Goal: Task Accomplishment & Management: Manage account settings

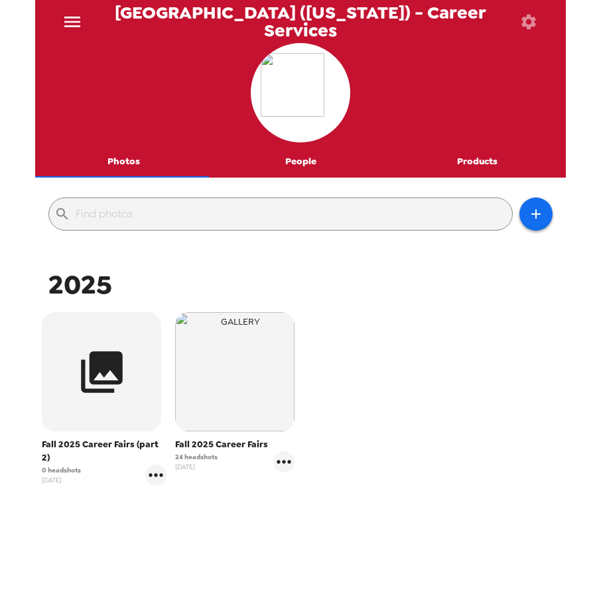
click at [452, 332] on div "Fall 2025 Career Fairs (part 2) 0 headshots 7/7/25 Fall 2025 Career Fairs 24 he…" at bounding box center [300, 409] width 524 height 200
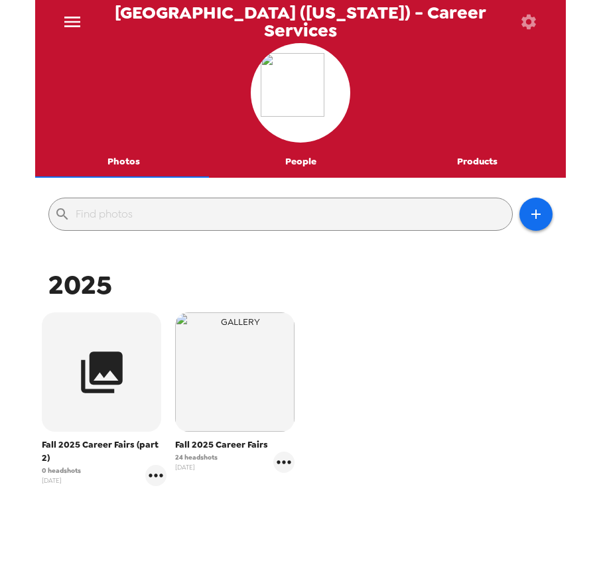
click at [400, 361] on div "Fall 2025 Career Fairs (part 2) 0 headshots [DATE] Fall 2025 Career Fairs 24 he…" at bounding box center [300, 409] width 524 height 200
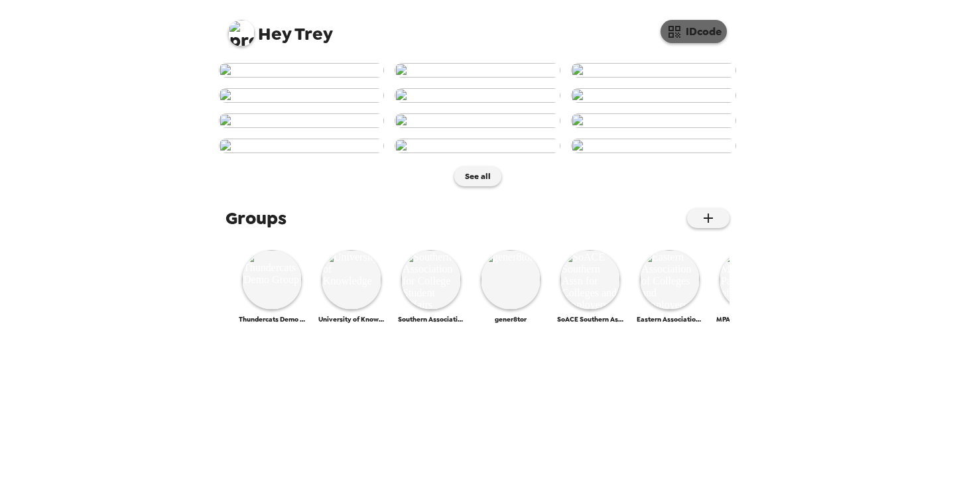
click at [696, 35] on button "IDcode" at bounding box center [693, 31] width 66 height 23
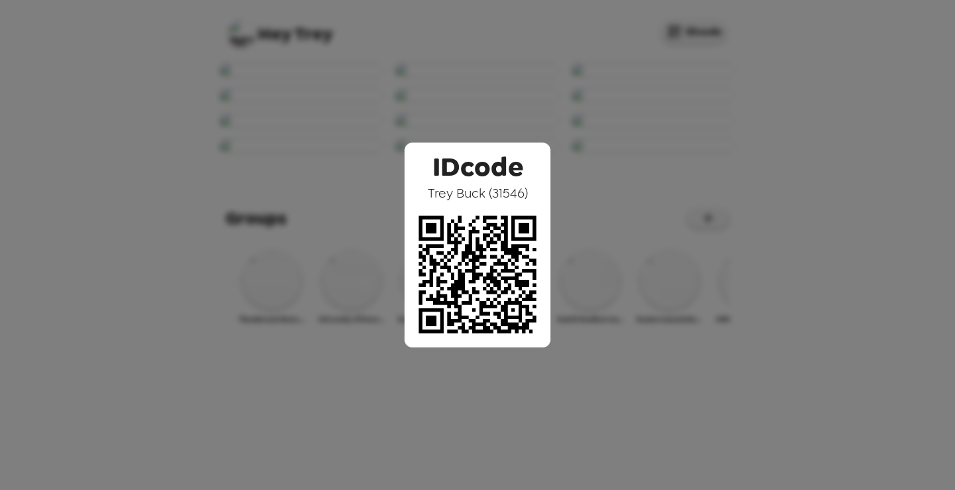
drag, startPoint x: 444, startPoint y: 193, endPoint x: 561, endPoint y: 193, distance: 116.7
click at [563, 193] on div "IDcode Trey Buck ( 31546 )" at bounding box center [477, 245] width 955 height 490
click at [448, 191] on span "Trey Buck ( 31546 )" at bounding box center [478, 192] width 100 height 17
drag, startPoint x: 198, startPoint y: 111, endPoint x: 196, endPoint y: 127, distance: 16.0
click at [199, 111] on div "IDcode Trey Buck ( 31546 )" at bounding box center [477, 245] width 955 height 490
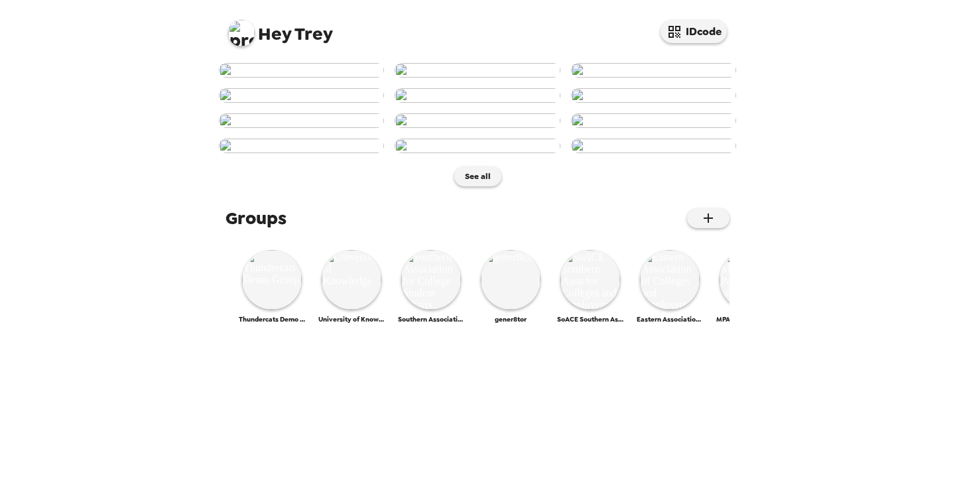
click at [322, 78] on img at bounding box center [301, 70] width 165 height 15
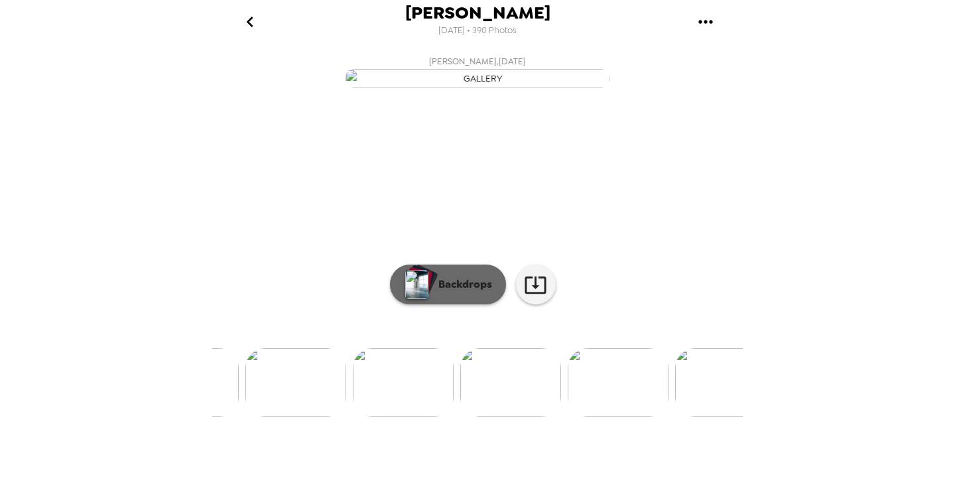
click at [454, 292] on p "Backdrops" at bounding box center [462, 284] width 60 height 16
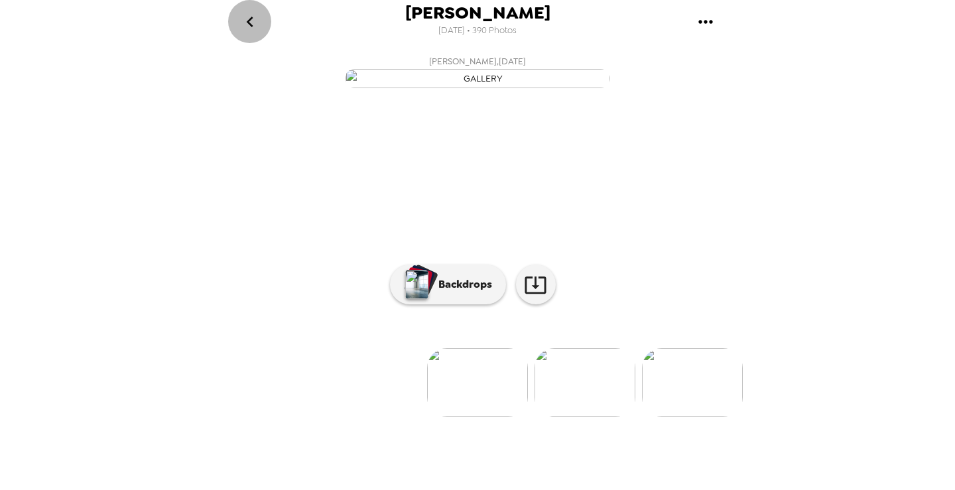
click at [247, 19] on icon "go back" at bounding box center [249, 21] width 21 height 21
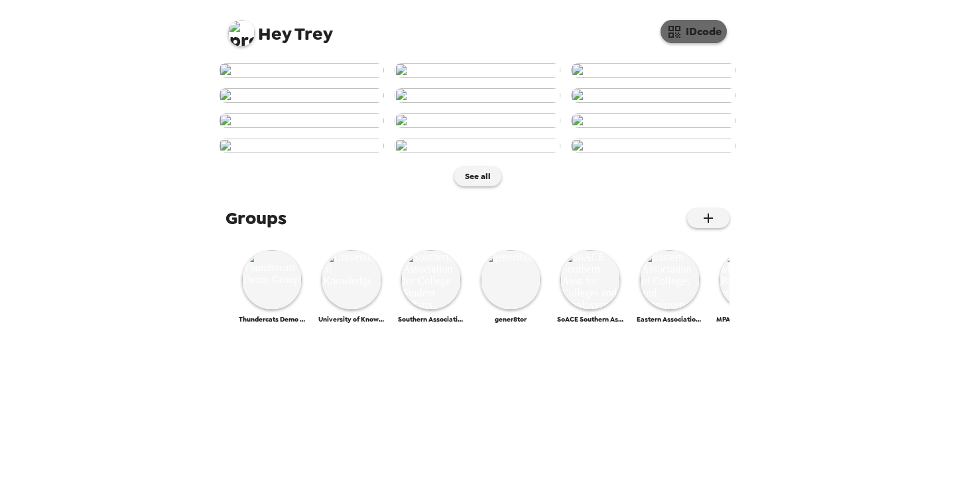
click at [699, 38] on button "IDcode" at bounding box center [693, 31] width 66 height 23
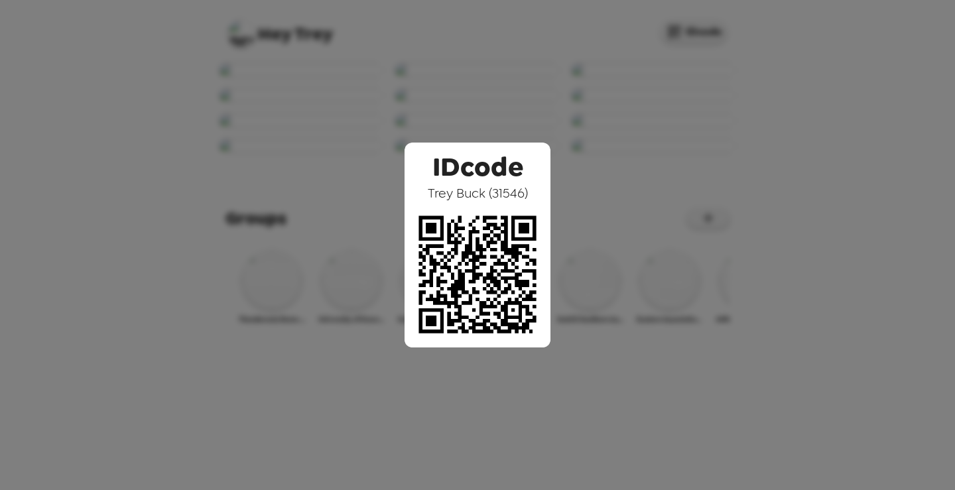
click at [600, 82] on div "IDcode Trey Buck ( 31546 )" at bounding box center [477, 245] width 955 height 490
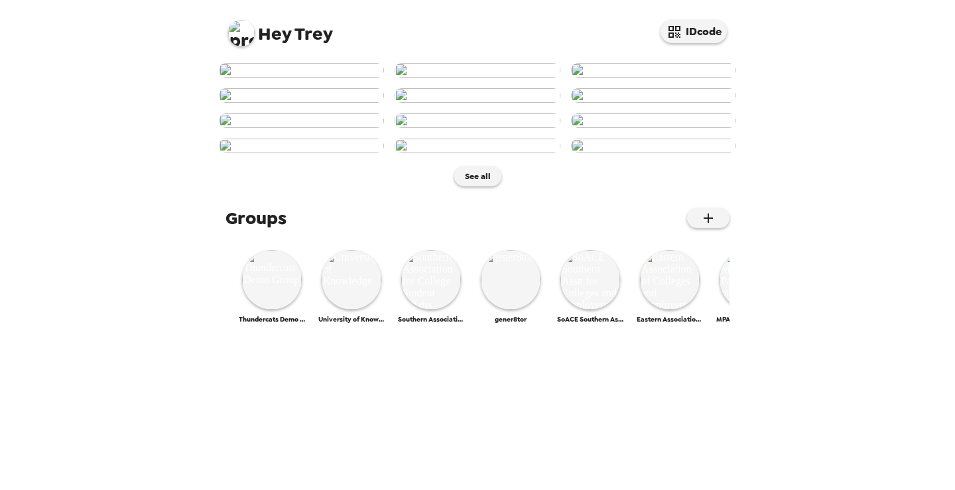
scroll to position [221, 0]
click at [247, 34] on img at bounding box center [241, 33] width 27 height 27
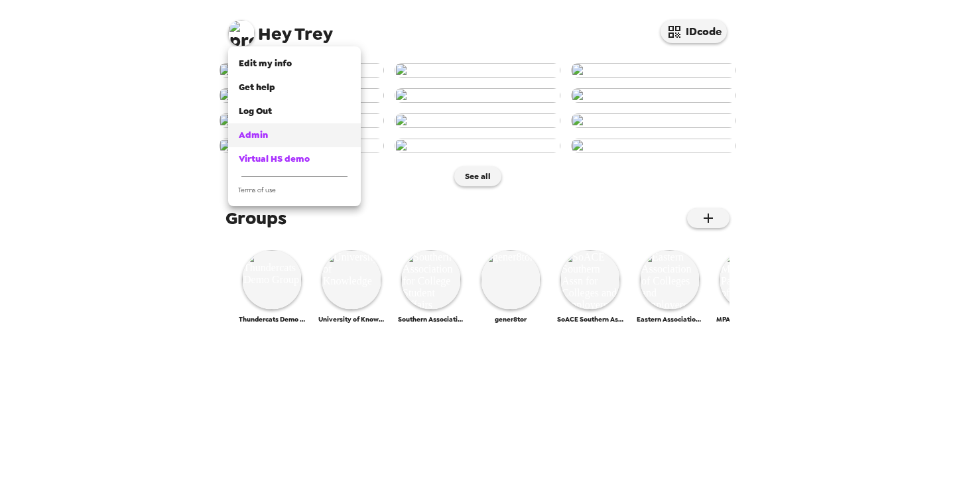
click at [290, 133] on div "Admin" at bounding box center [294, 135] width 111 height 13
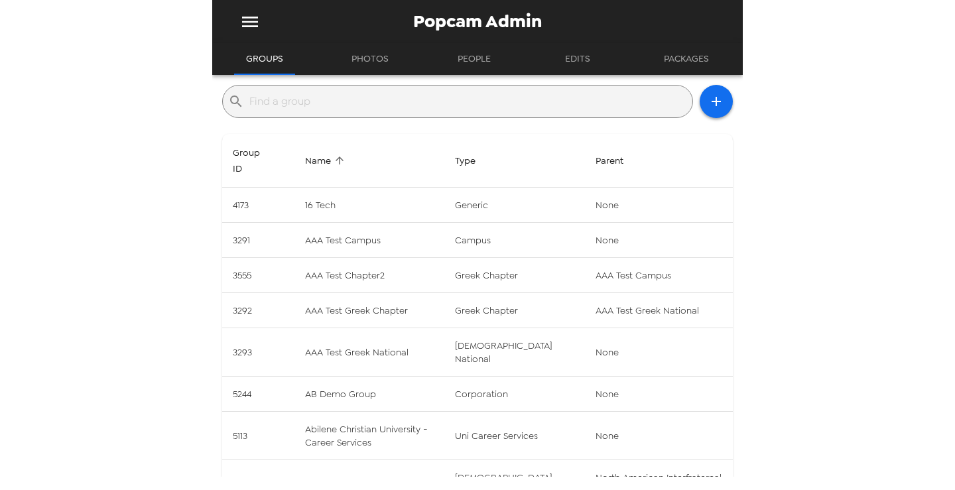
click at [400, 97] on input "text" at bounding box center [468, 101] width 438 height 21
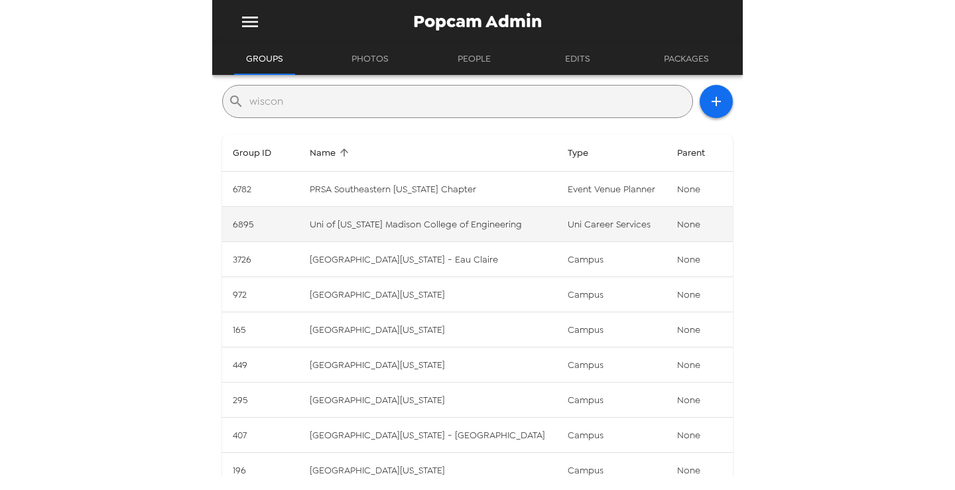
type input "wiscon"
click at [557, 222] on td "uni career services" at bounding box center [611, 224] width 109 height 35
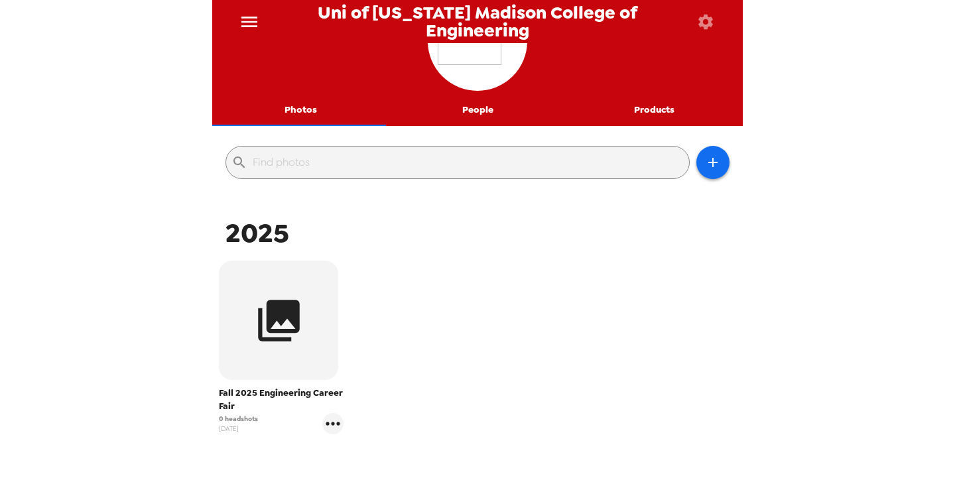
scroll to position [66, 0]
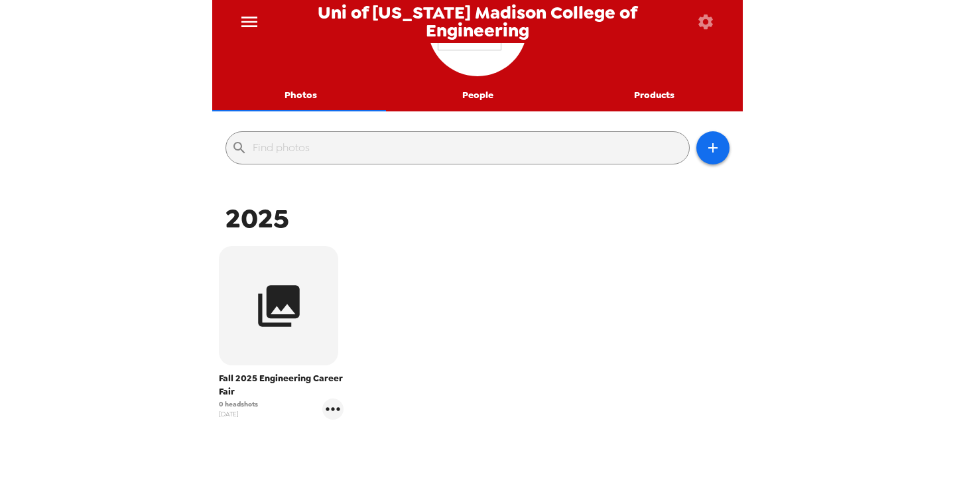
click at [464, 97] on button "People" at bounding box center [477, 96] width 177 height 32
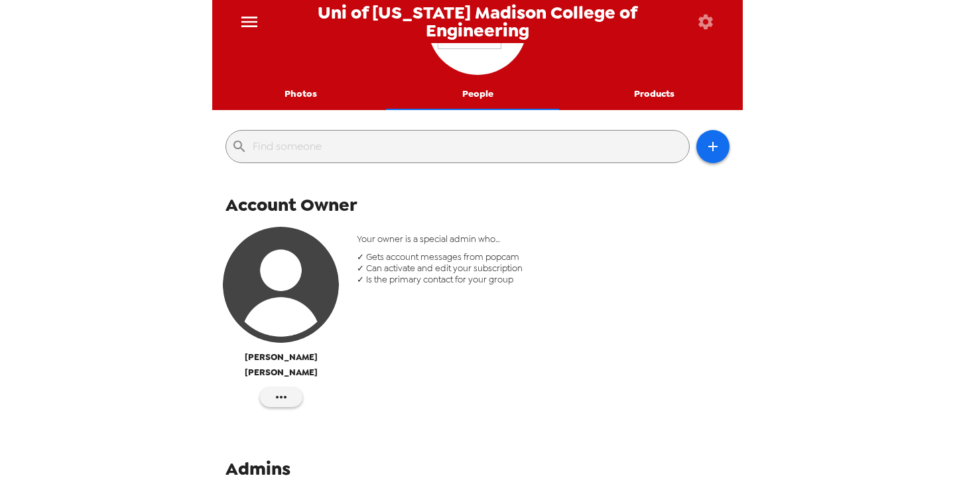
scroll to position [133, 0]
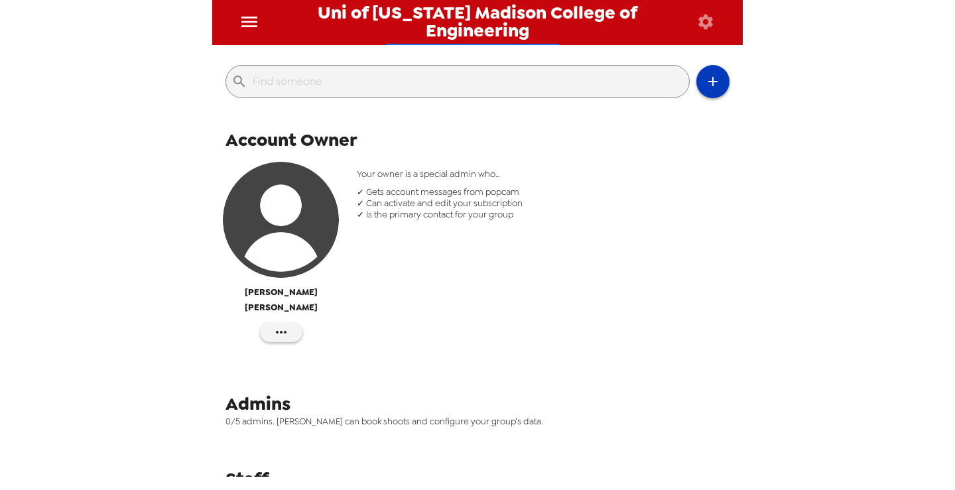
click at [708, 83] on icon "button" at bounding box center [712, 81] width 9 height 9
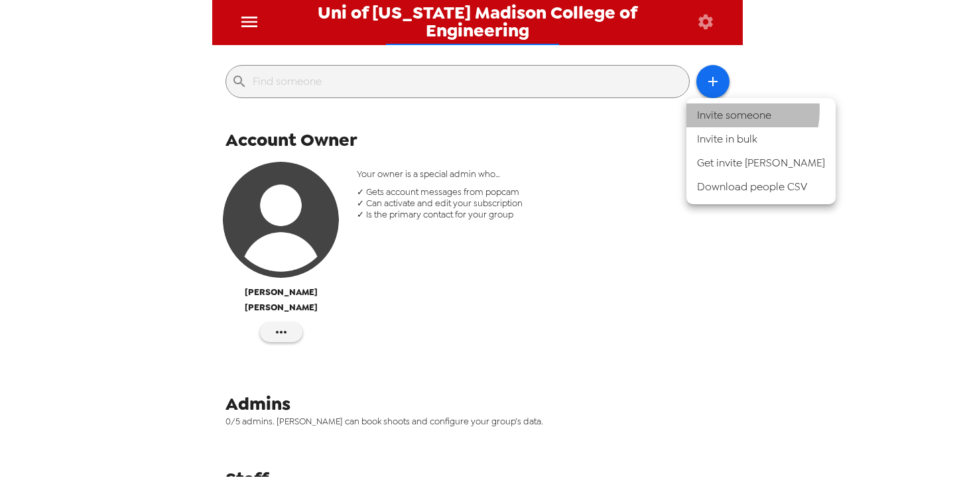
click at [715, 109] on li "Invite someone" at bounding box center [760, 115] width 149 height 24
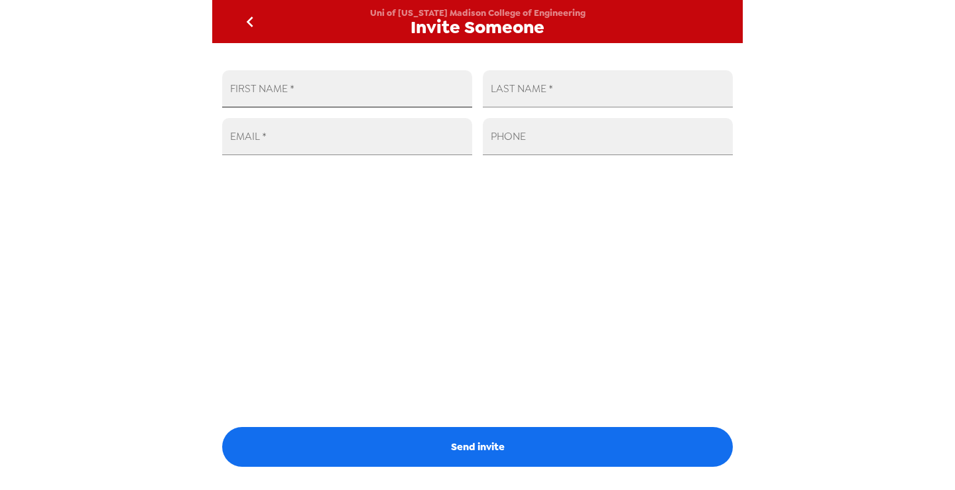
click at [318, 94] on input "FIRST NAME   *" at bounding box center [347, 88] width 250 height 37
type input "ecs@engr.wisc.edu"
click at [378, 95] on input "FIRST NAME   *" at bounding box center [347, 88] width 250 height 37
type input "Engineering Career"
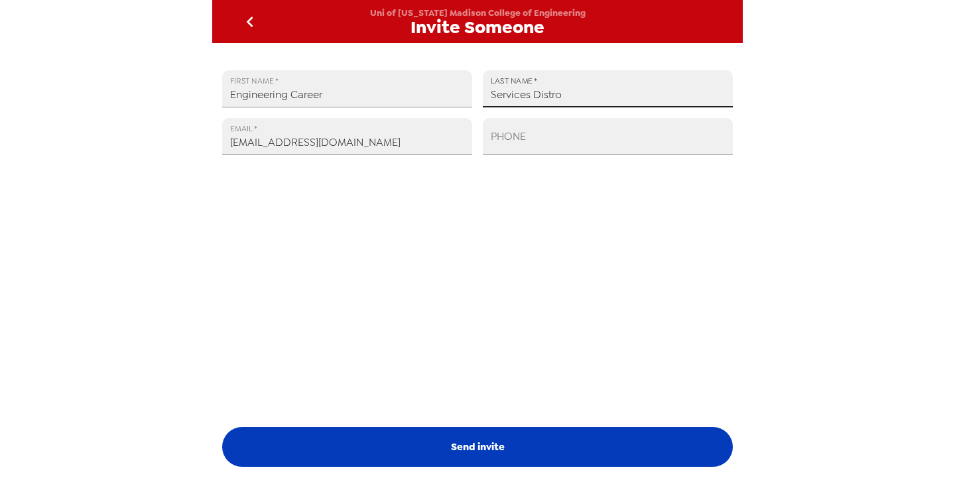
type input "Services Distro"
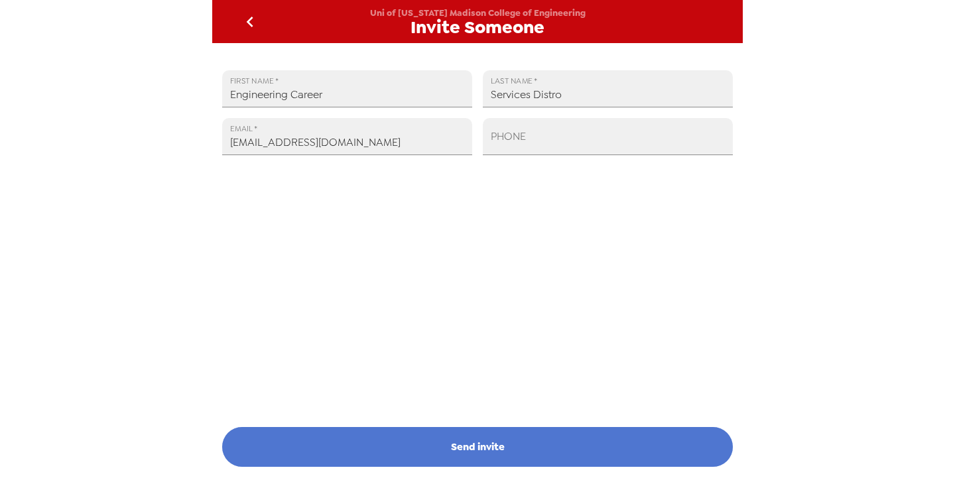
click at [493, 459] on button "Send invite" at bounding box center [477, 447] width 510 height 40
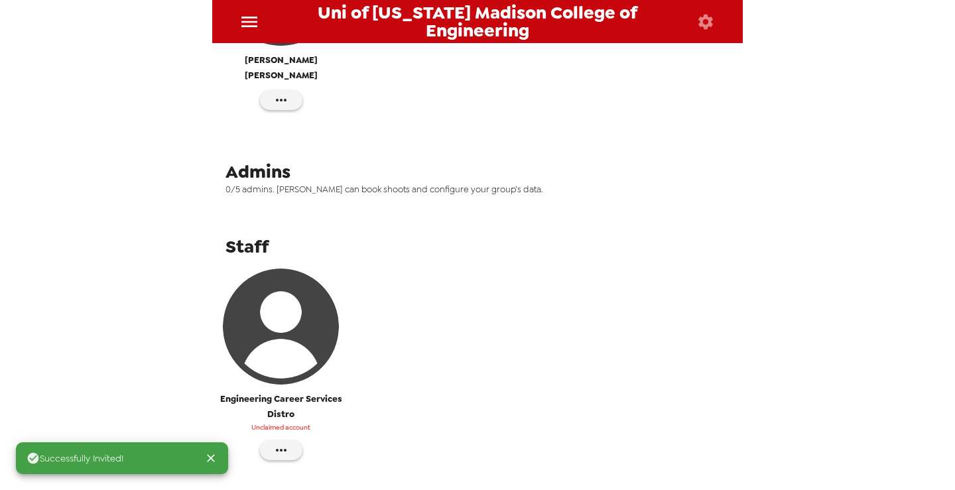
scroll to position [379, 0]
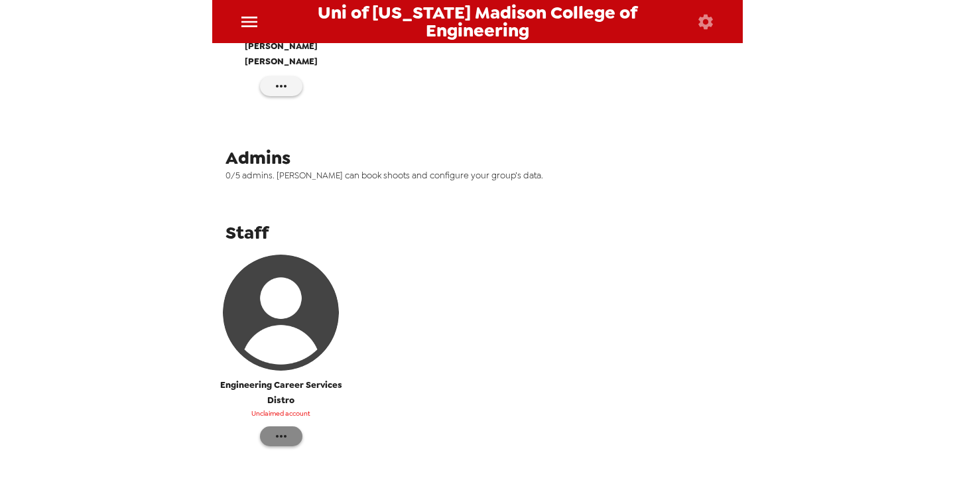
click at [282, 428] on icon "button" at bounding box center [281, 436] width 16 height 16
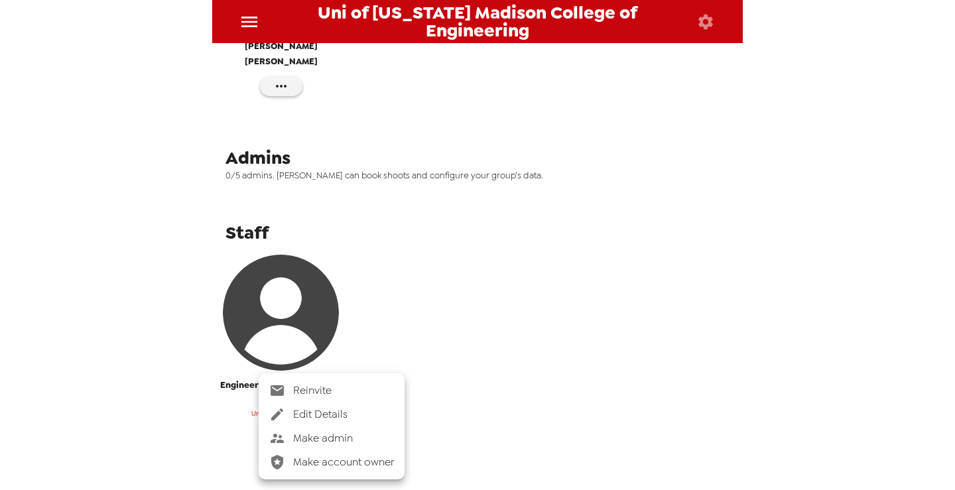
click at [320, 438] on span "Make admin" at bounding box center [343, 438] width 101 height 16
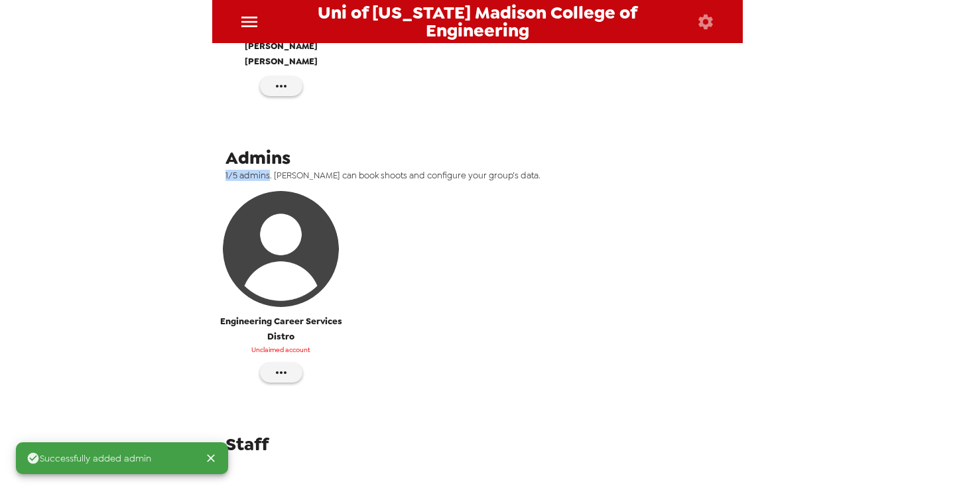
drag, startPoint x: 222, startPoint y: 157, endPoint x: 267, endPoint y: 156, distance: 44.4
click at [267, 156] on div "Admins 1/5 admins. Admins can book shoots and configure your group’s data. Engi…" at bounding box center [477, 273] width 530 height 260
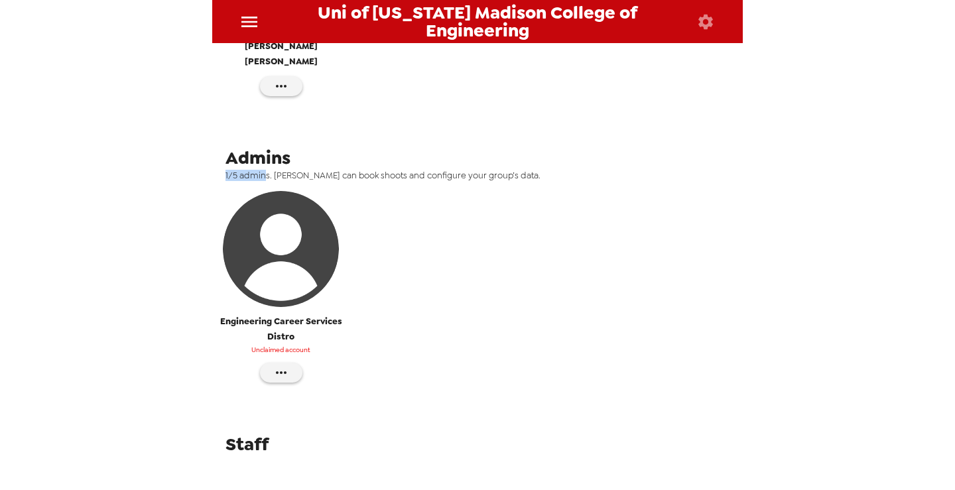
click at [236, 170] on span "1/5 admins. Admins can book shoots and configure your group’s data." at bounding box center [482, 175] width 514 height 11
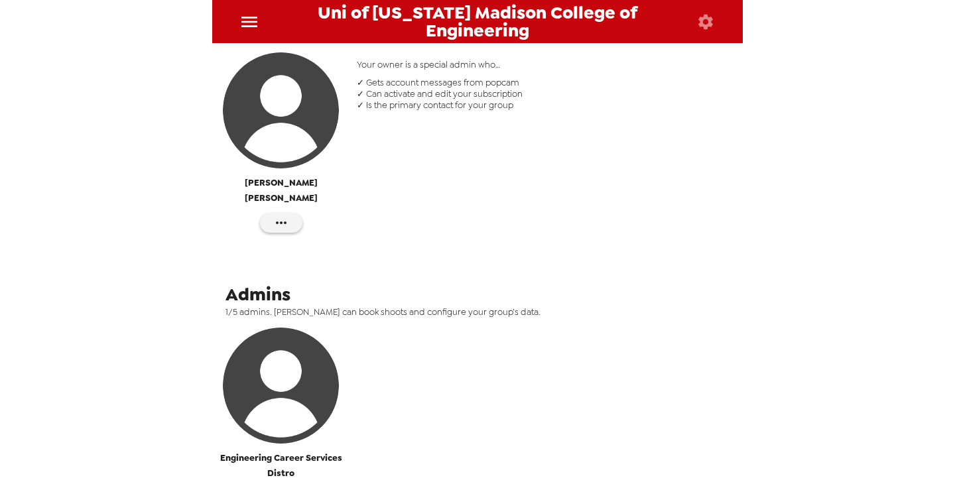
scroll to position [312, 0]
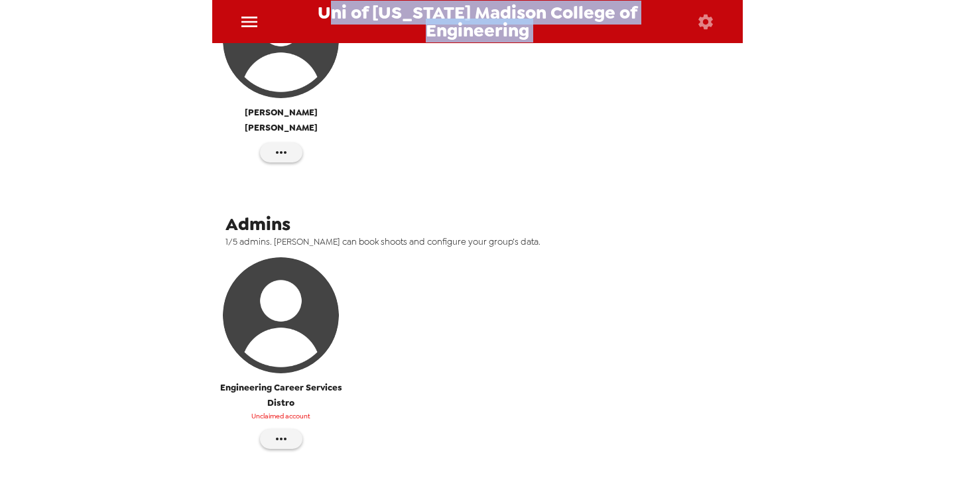
drag, startPoint x: 337, startPoint y: 7, endPoint x: 623, endPoint y: 44, distance: 288.1
click at [623, 44] on div "Uni of Wisconsin Madison College of Engineering Photos People Products ​ Accoun…" at bounding box center [477, 238] width 530 height 477
click at [486, 30] on span "Uni of [US_STATE] Madison College of Engineering" at bounding box center [476, 21] width 413 height 35
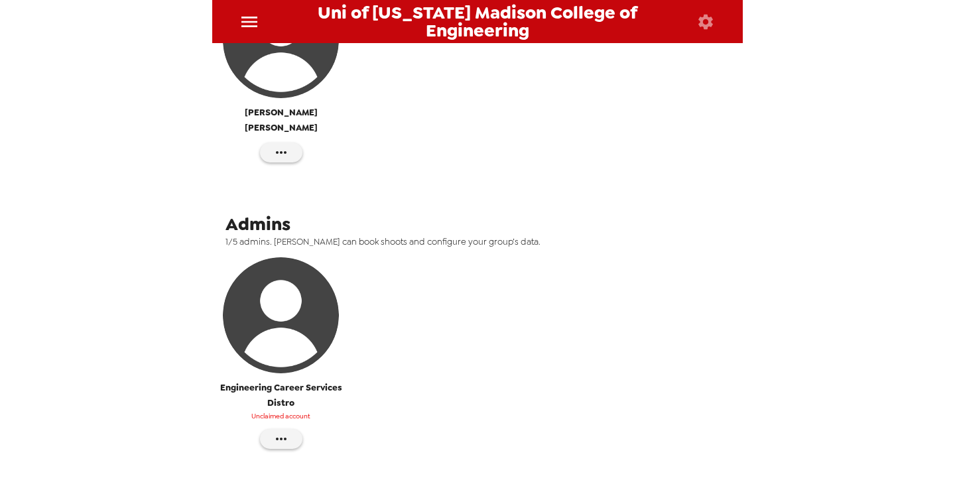
scroll to position [0, 0]
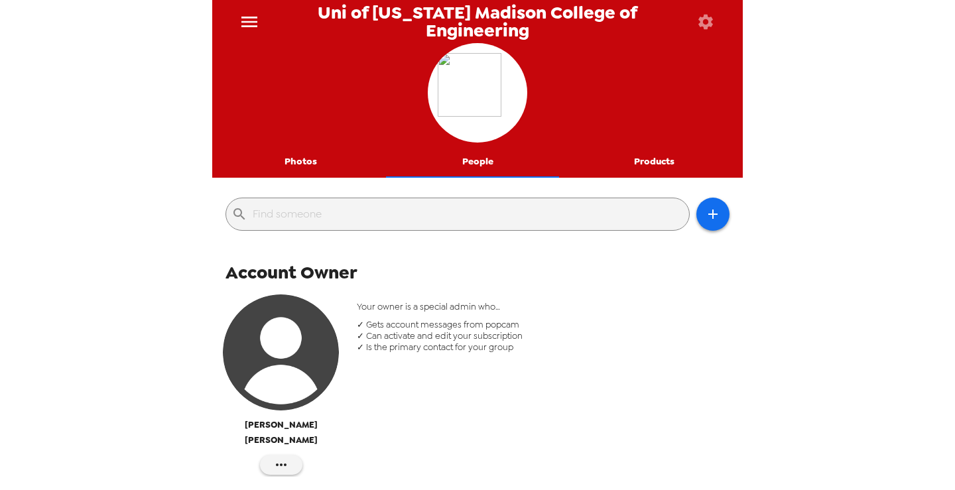
click at [308, 160] on button "Photos" at bounding box center [300, 162] width 177 height 32
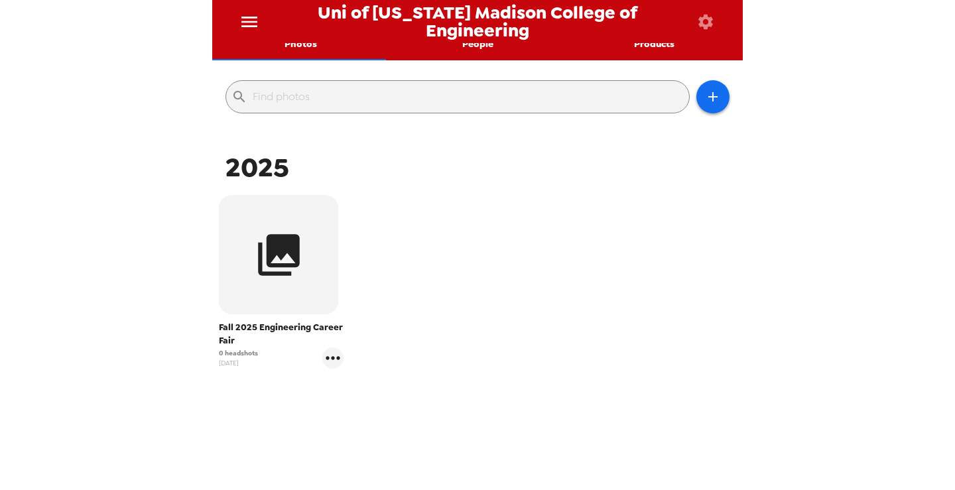
scroll to position [133, 0]
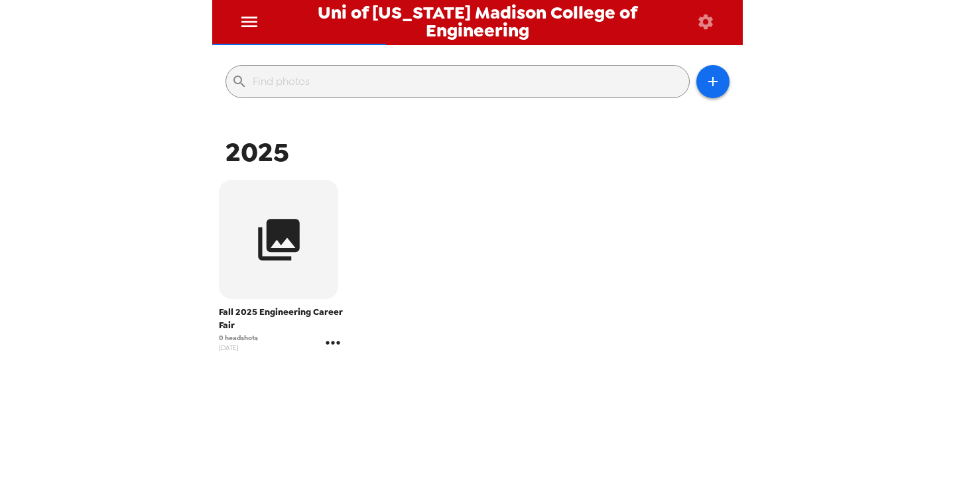
click at [330, 341] on icon "gallery menu" at bounding box center [333, 342] width 14 height 3
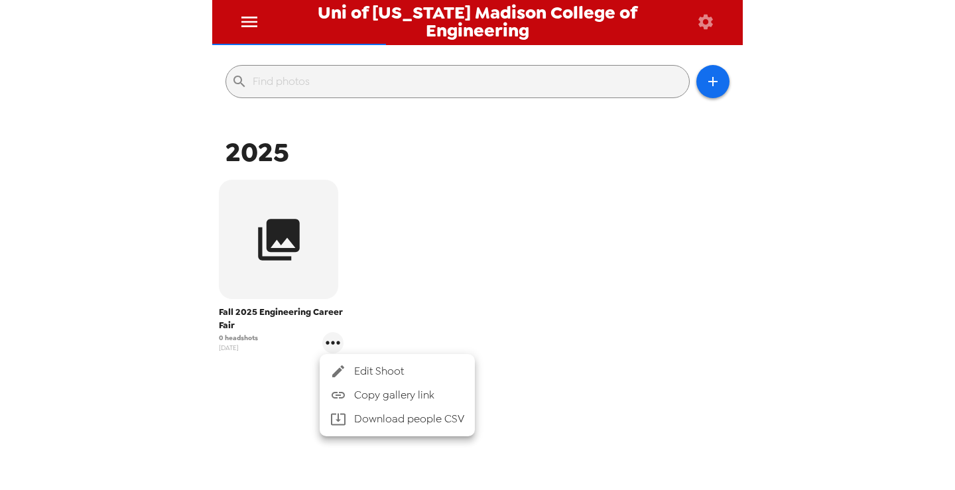
click at [373, 373] on span "Edit Shoot" at bounding box center [409, 371] width 110 height 16
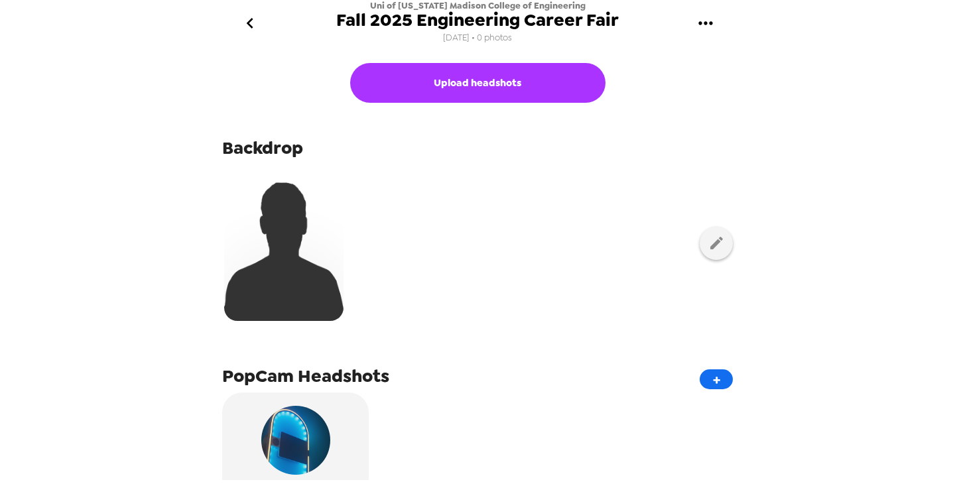
scroll to position [66, 0]
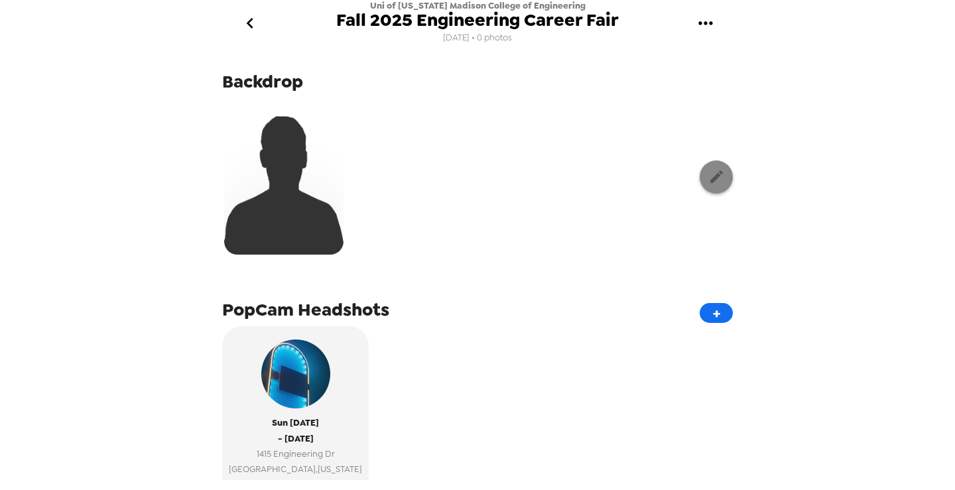
click at [710, 179] on icon "button" at bounding box center [716, 176] width 13 height 13
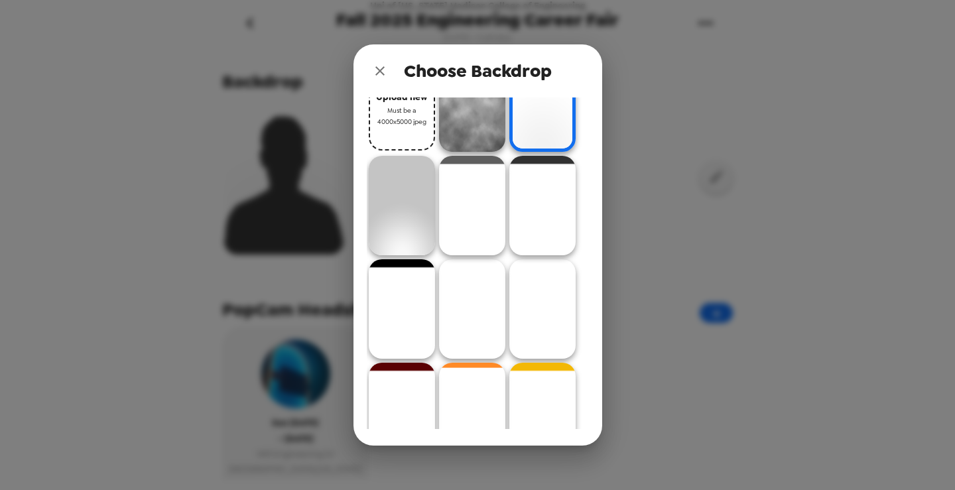
scroll to position [0, 0]
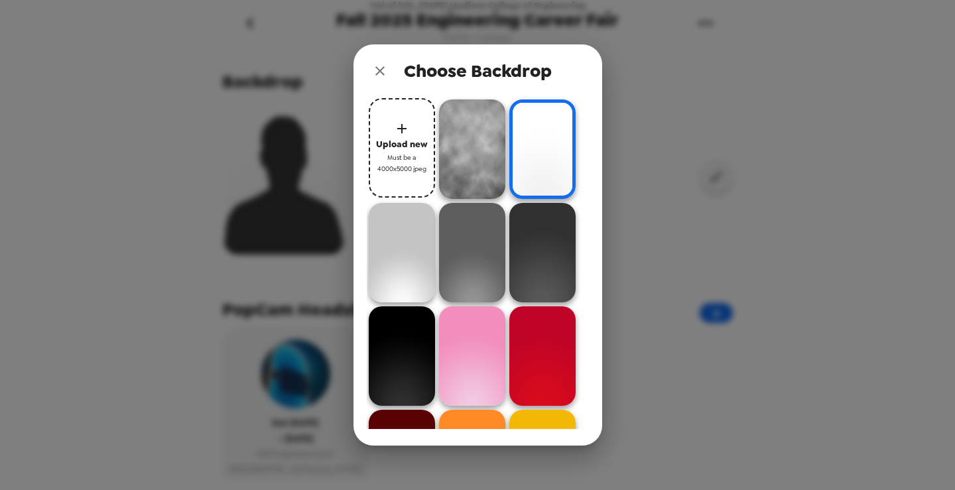
click at [374, 69] on icon "close" at bounding box center [380, 71] width 16 height 16
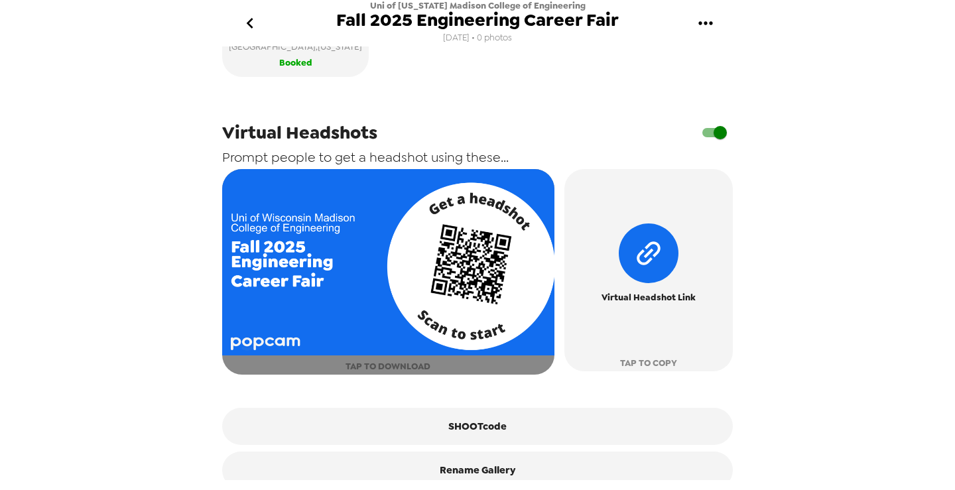
scroll to position [513, 0]
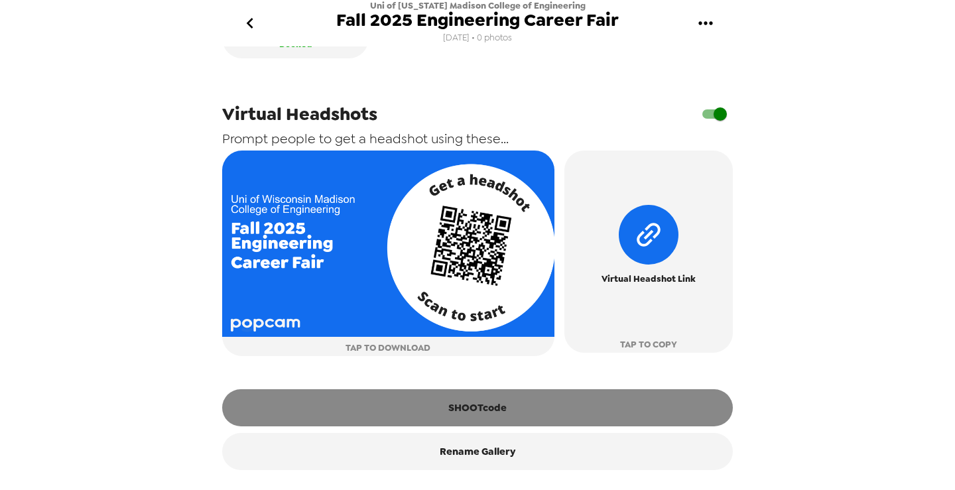
click at [470, 410] on button "SHOOTcode" at bounding box center [477, 407] width 510 height 37
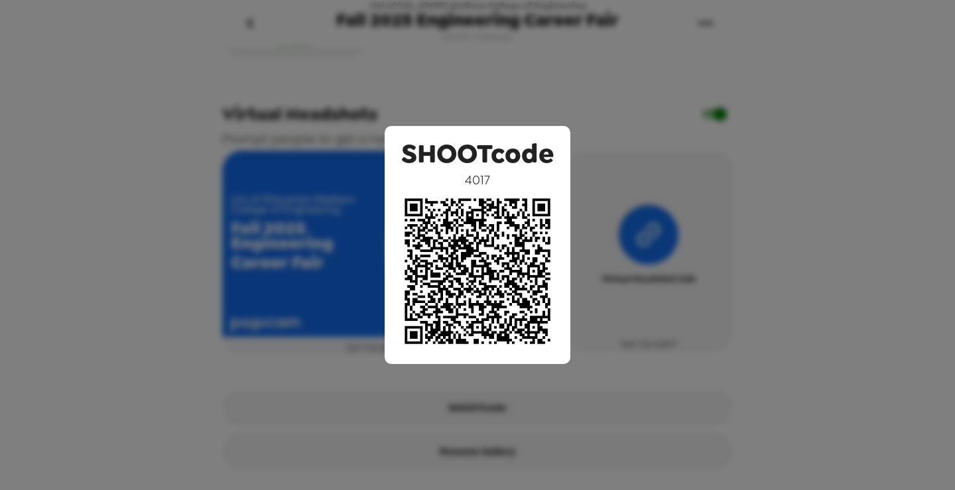
click at [564, 88] on div "SHOOTcode 4017" at bounding box center [477, 245] width 955 height 490
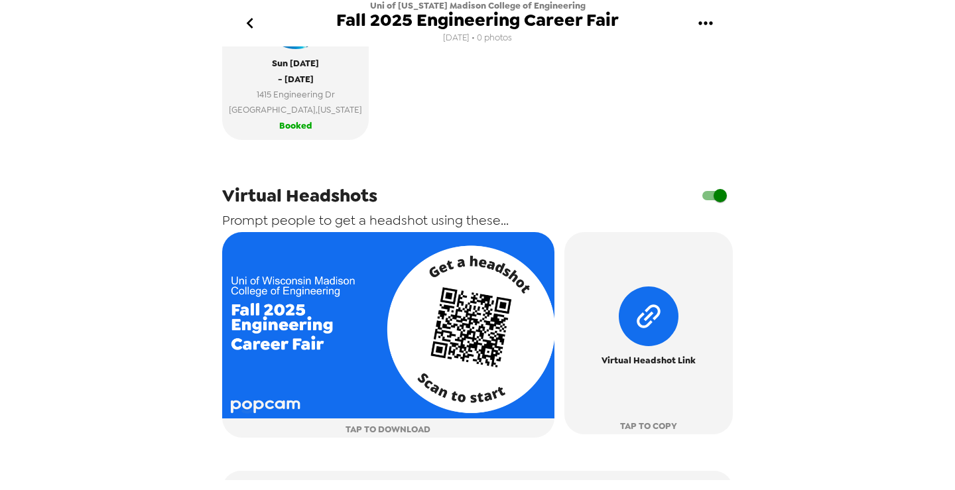
scroll to position [381, 0]
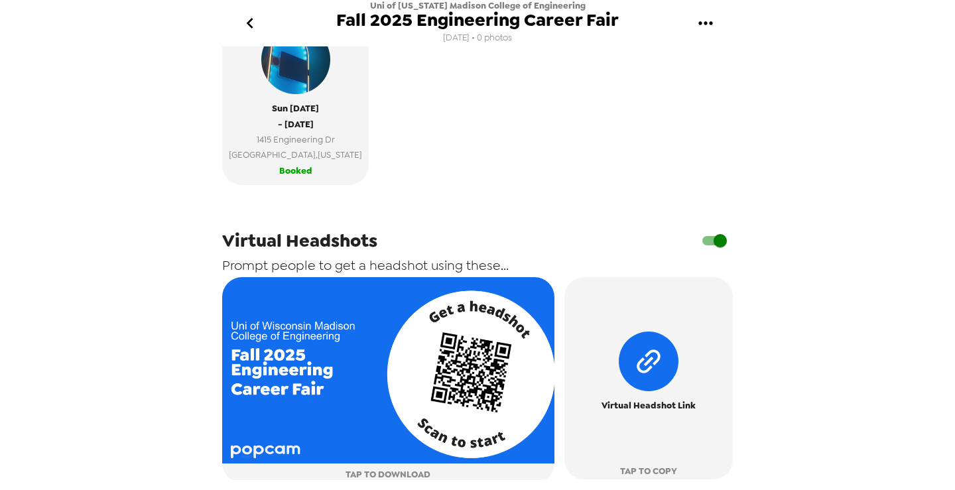
drag, startPoint x: 630, startPoint y: 135, endPoint x: 438, endPoint y: 30, distance: 219.2
click at [629, 134] on div "Sun 9/7/25 - Tue 9/9/25 1415 Engineering Dr Madison , Wisconsin Booked" at bounding box center [477, 103] width 510 height 183
click at [250, 24] on icon "go back" at bounding box center [249, 23] width 21 height 21
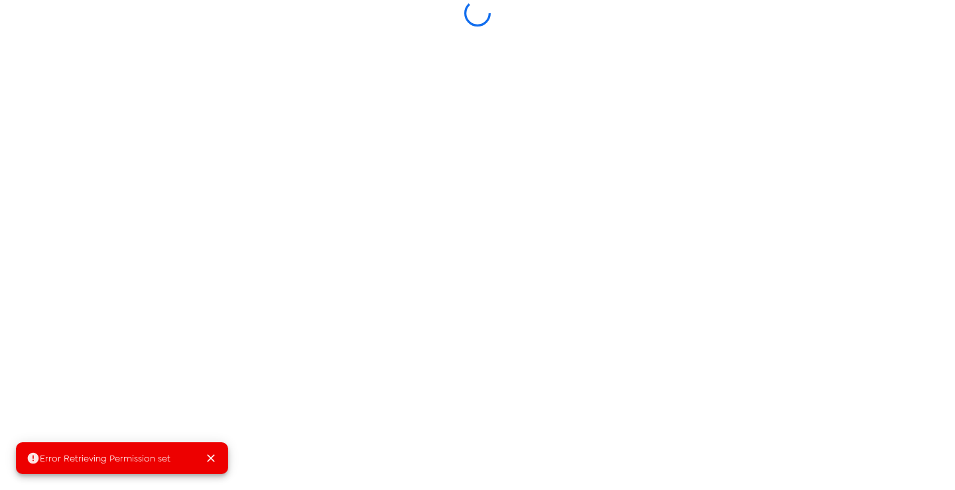
click at [245, 16] on div at bounding box center [477, 13] width 530 height 27
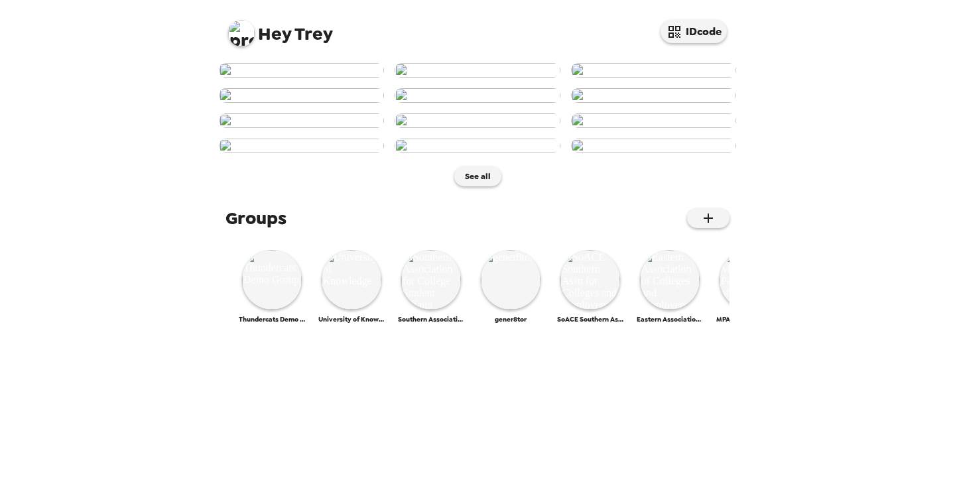
click at [239, 30] on img at bounding box center [241, 33] width 27 height 27
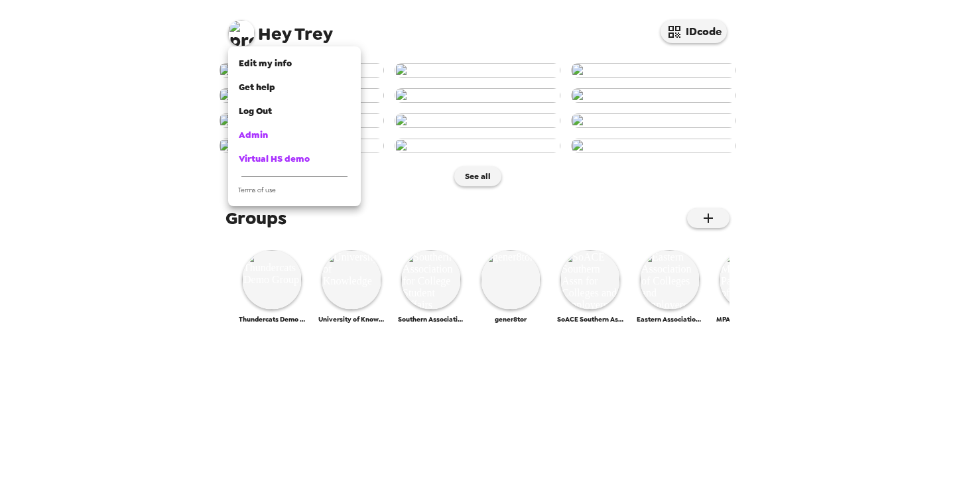
click at [239, 30] on div at bounding box center [477, 245] width 955 height 490
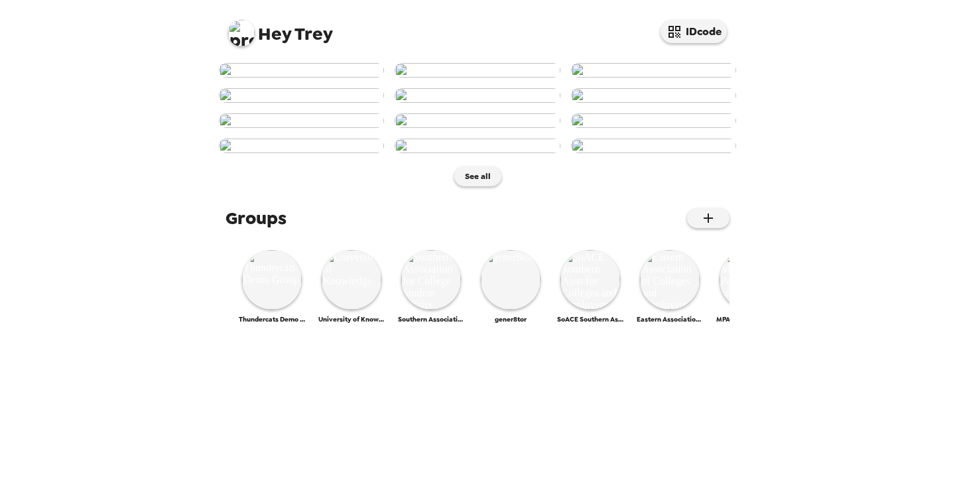
scroll to position [619, 0]
click at [585, 310] on img at bounding box center [590, 280] width 60 height 60
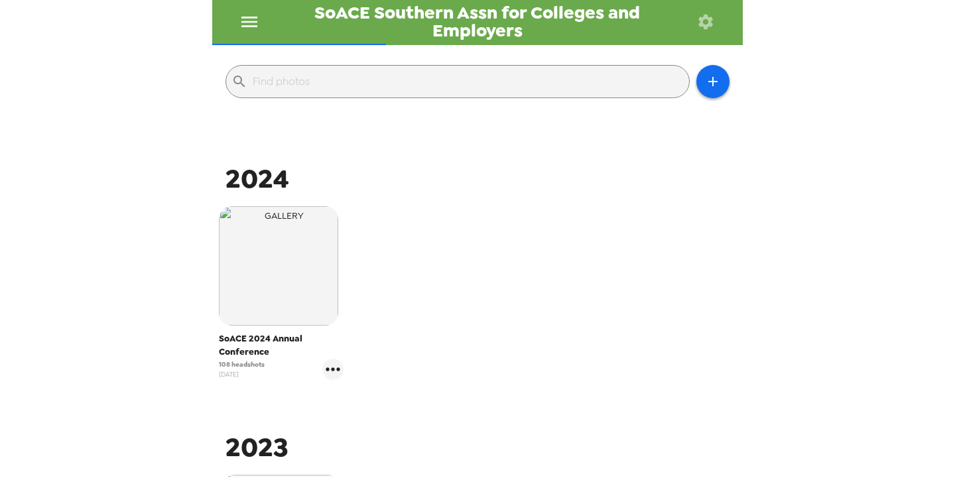
scroll to position [265, 0]
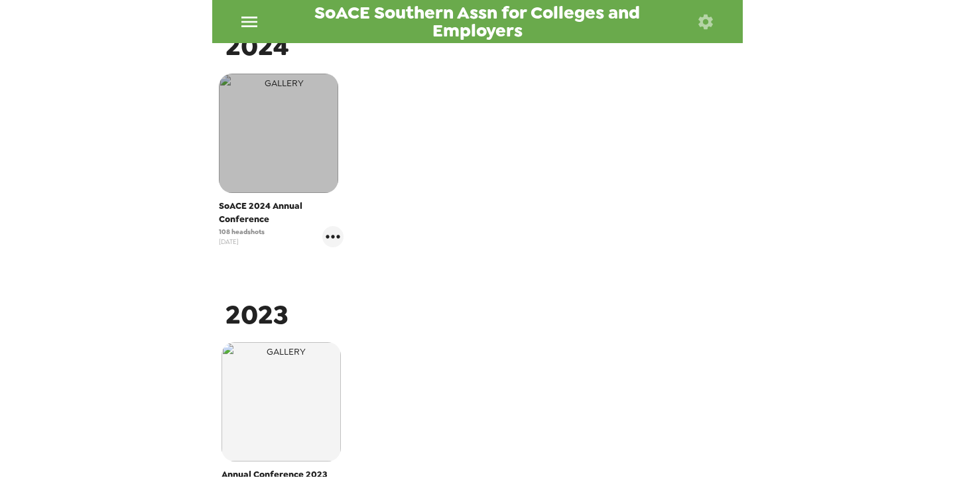
click at [288, 158] on img "button" at bounding box center [278, 133] width 119 height 119
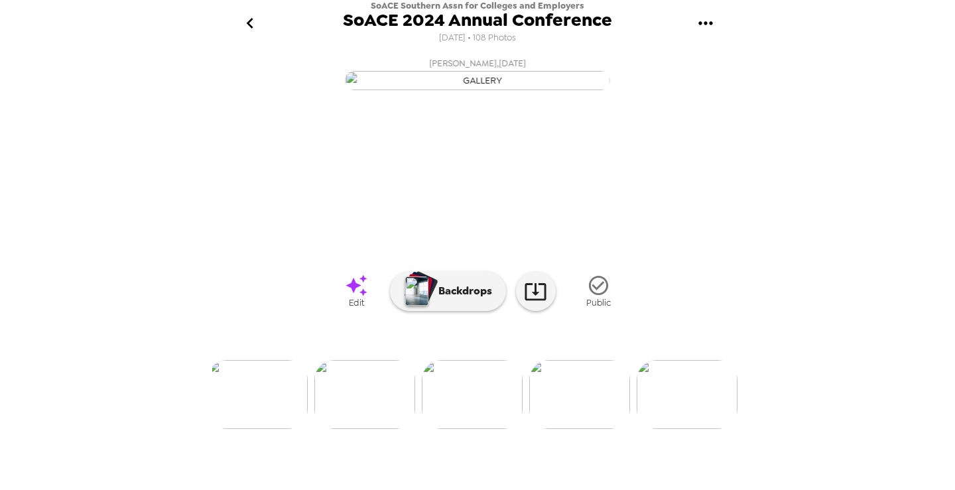
scroll to position [93, 0]
click at [375, 429] on img at bounding box center [364, 394] width 101 height 69
click at [591, 429] on img at bounding box center [585, 394] width 101 height 69
click at [335, 429] on img at bounding box center [328, 394] width 101 height 69
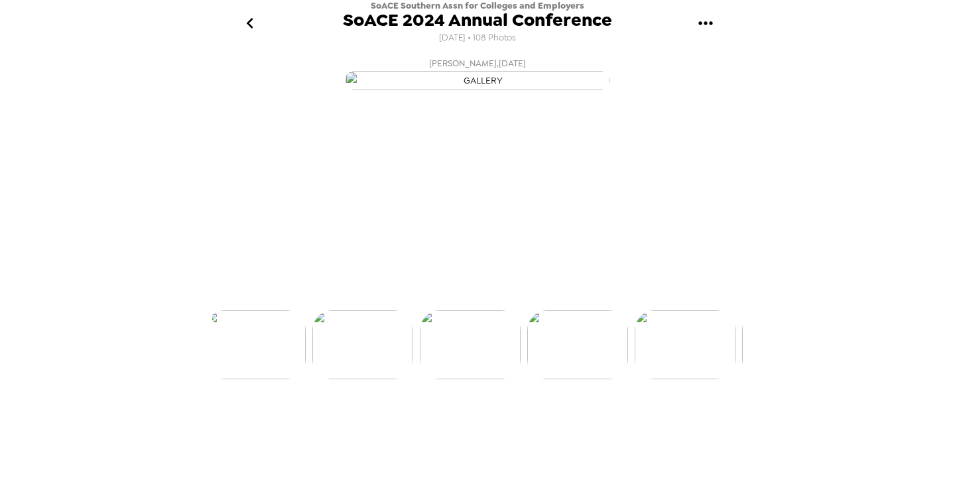
scroll to position [0, 215]
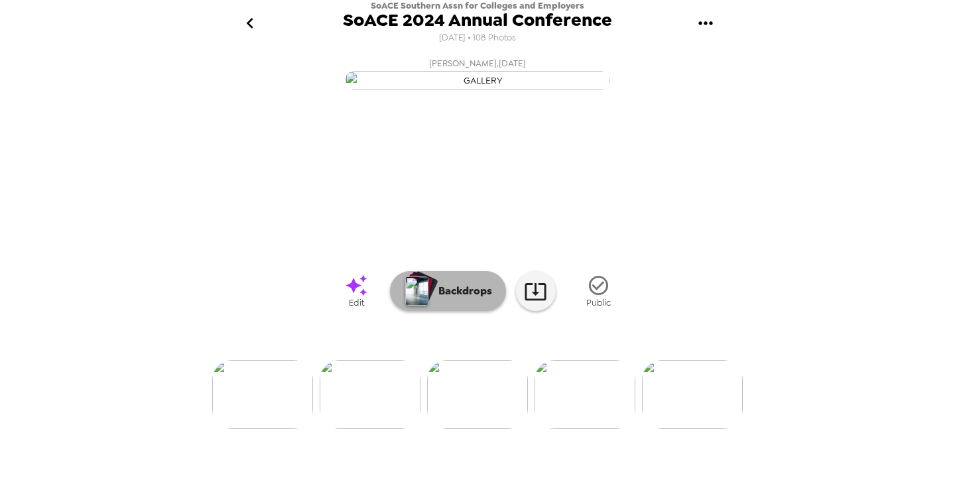
click at [428, 304] on div "button" at bounding box center [422, 287] width 32 height 34
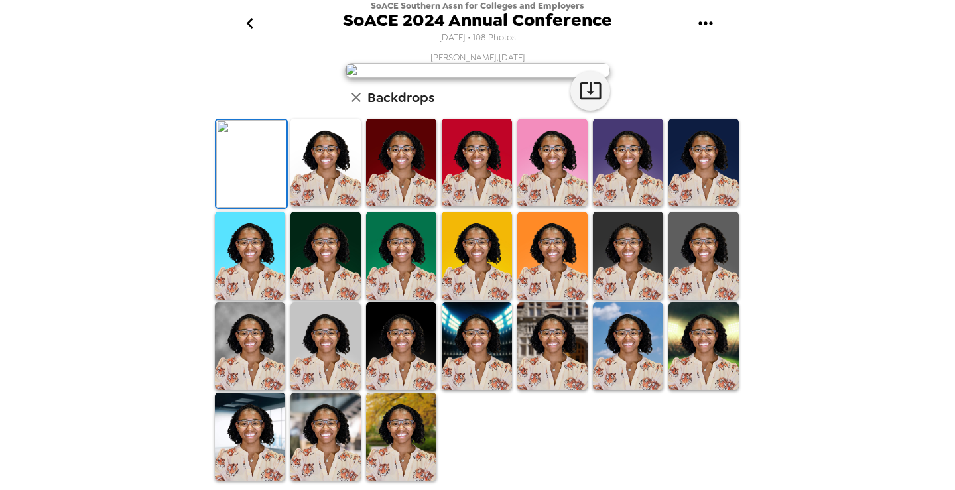
scroll to position [0, 0]
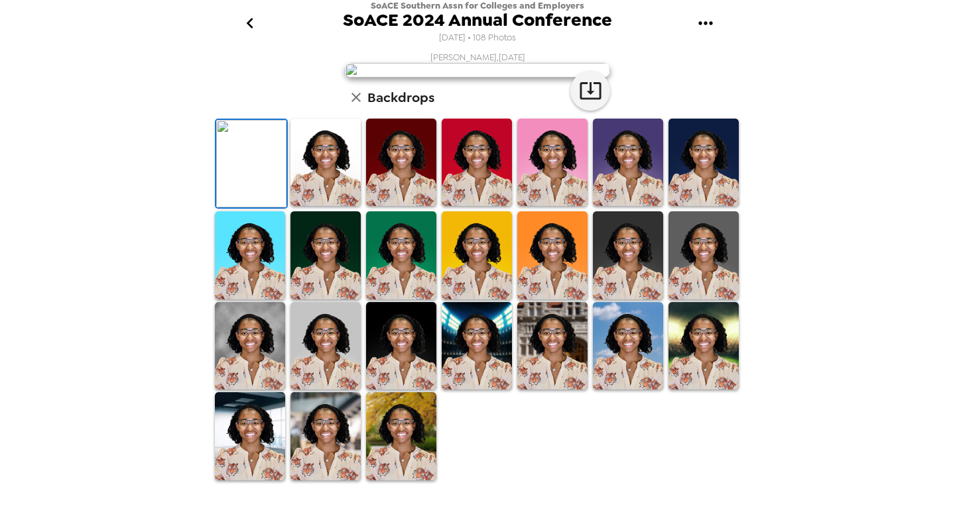
drag, startPoint x: 727, startPoint y: 23, endPoint x: 710, endPoint y: 25, distance: 16.6
click at [725, 23] on div "SoACE Southern Assn for Colleges and Employers SoACE 2024 Annual Conference 11/…" at bounding box center [477, 23] width 530 height 46
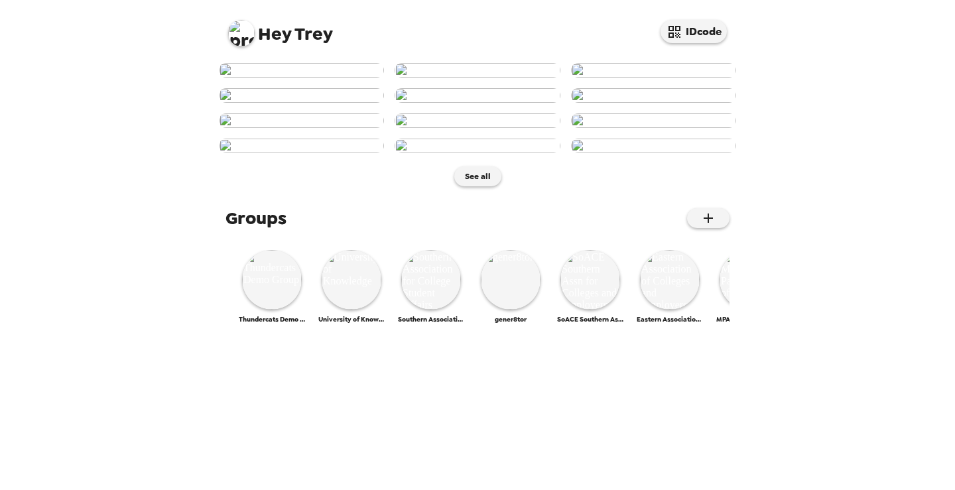
click at [239, 35] on img at bounding box center [241, 33] width 27 height 27
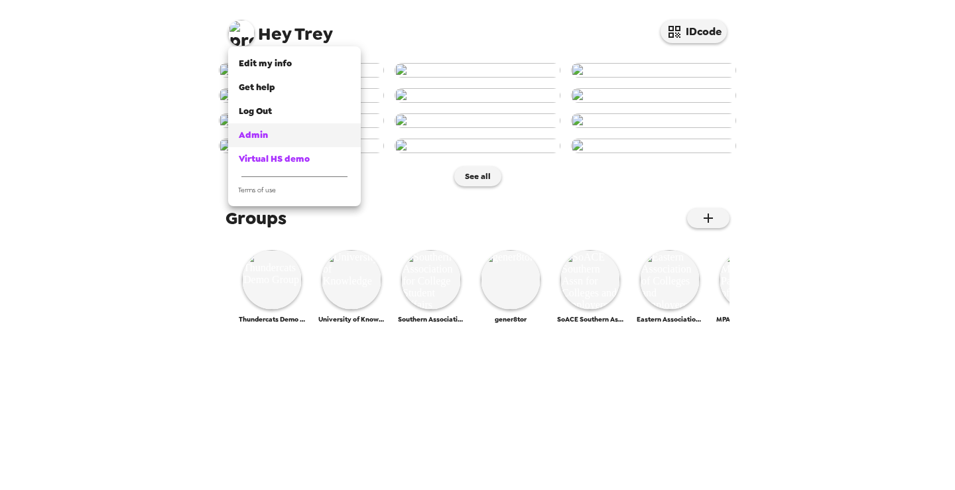
click at [276, 133] on div "Admin" at bounding box center [294, 135] width 111 height 13
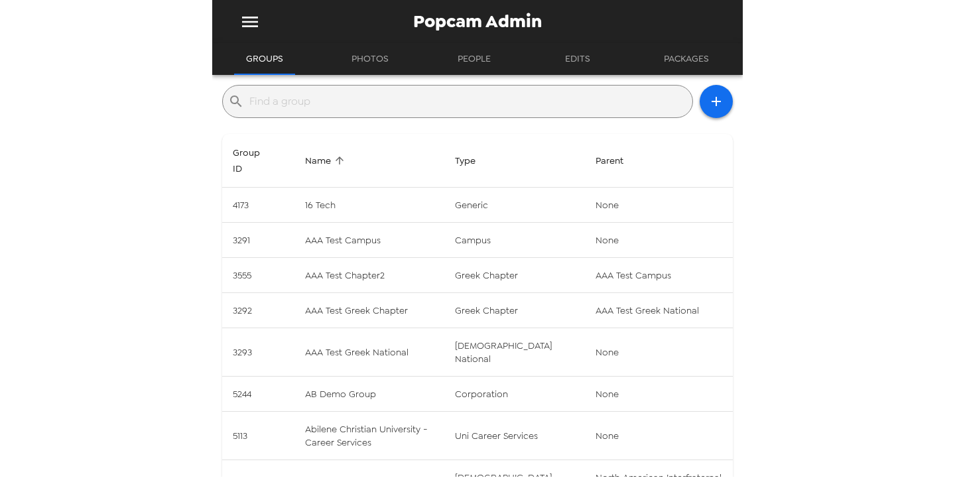
drag, startPoint x: 396, startPoint y: 85, endPoint x: 395, endPoint y: 94, distance: 9.3
click at [396, 86] on div "​" at bounding box center [457, 101] width 471 height 33
click at [397, 97] on input "text" at bounding box center [468, 101] width 438 height 21
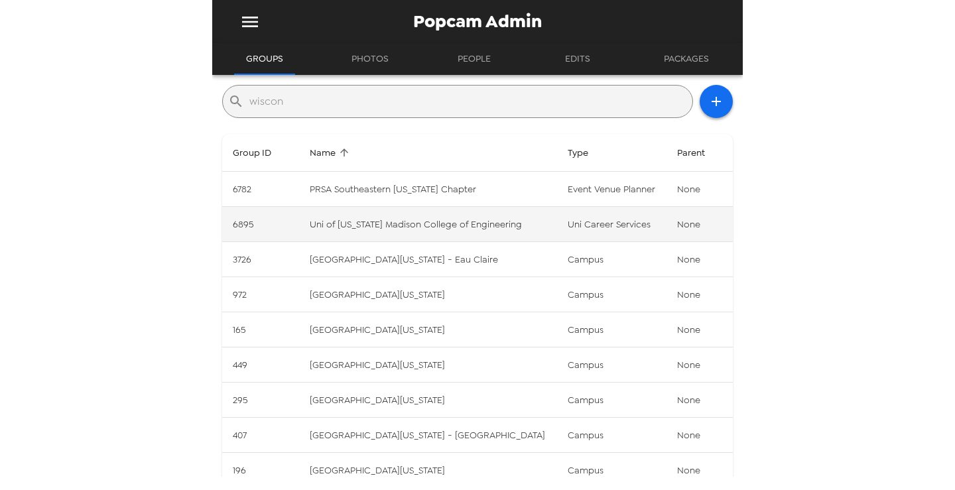
type input "wiscon"
click at [455, 233] on td "Uni of [US_STATE] Madison College of Engineering" at bounding box center [428, 224] width 258 height 35
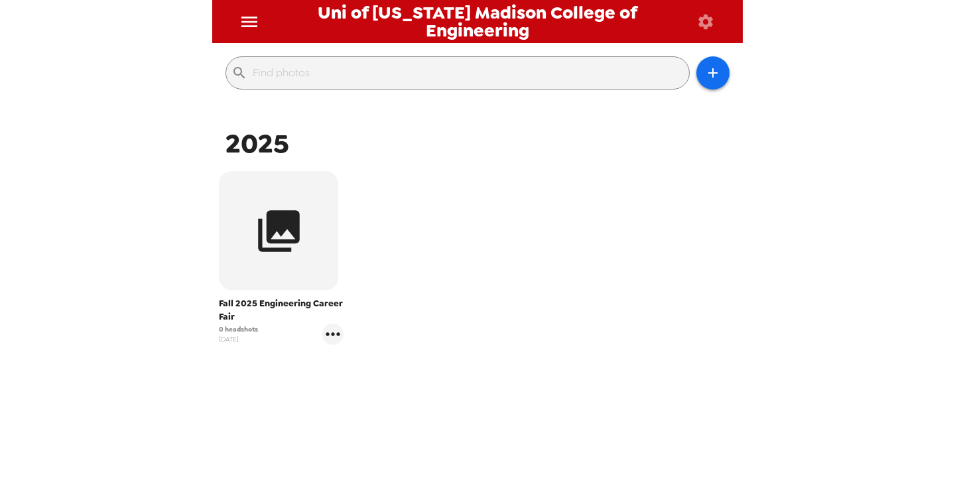
scroll to position [142, 0]
click at [333, 333] on icon "gallery menu" at bounding box center [332, 333] width 21 height 21
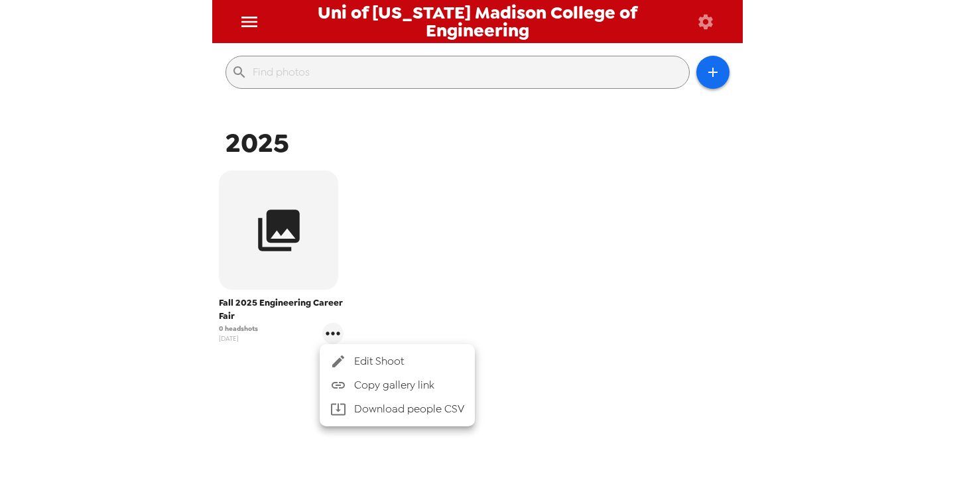
click at [371, 361] on span "Edit Shoot" at bounding box center [409, 361] width 110 height 16
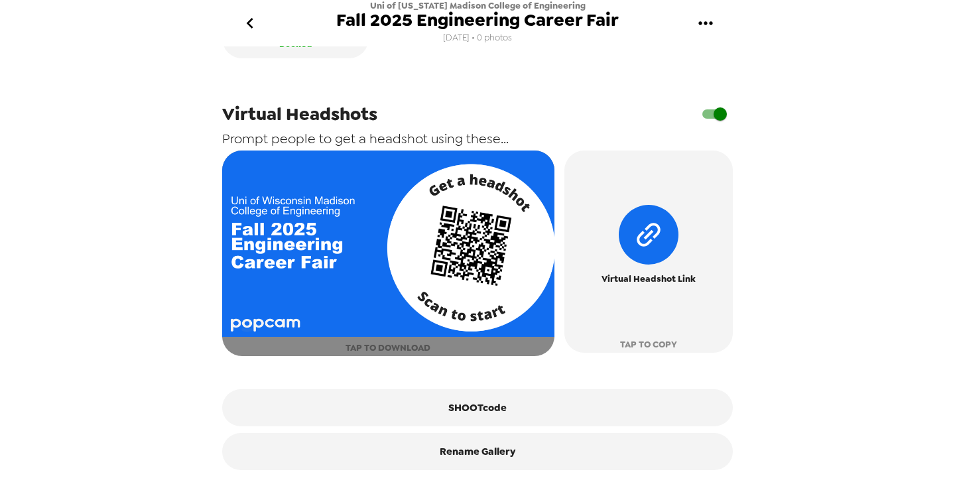
scroll to position [513, 0]
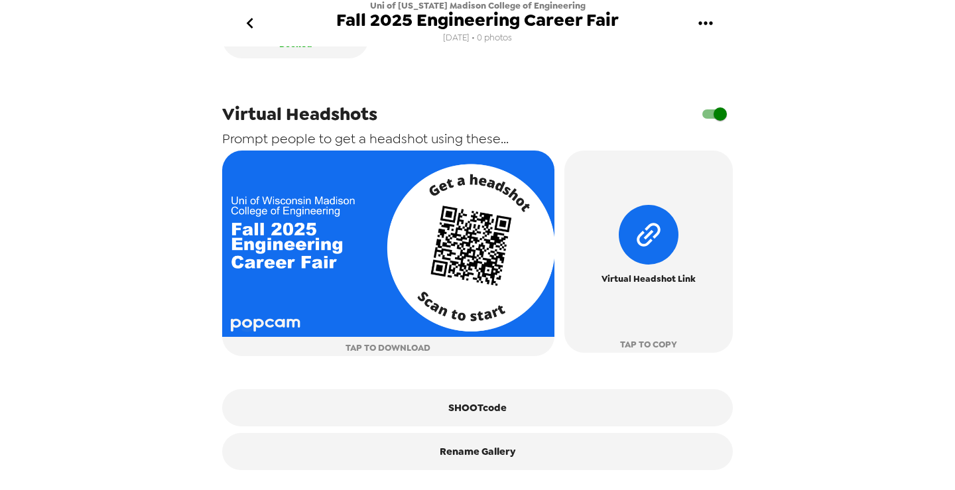
click at [702, 120] on input "checkbox" at bounding box center [720, 113] width 76 height 25
checkbox input "true"
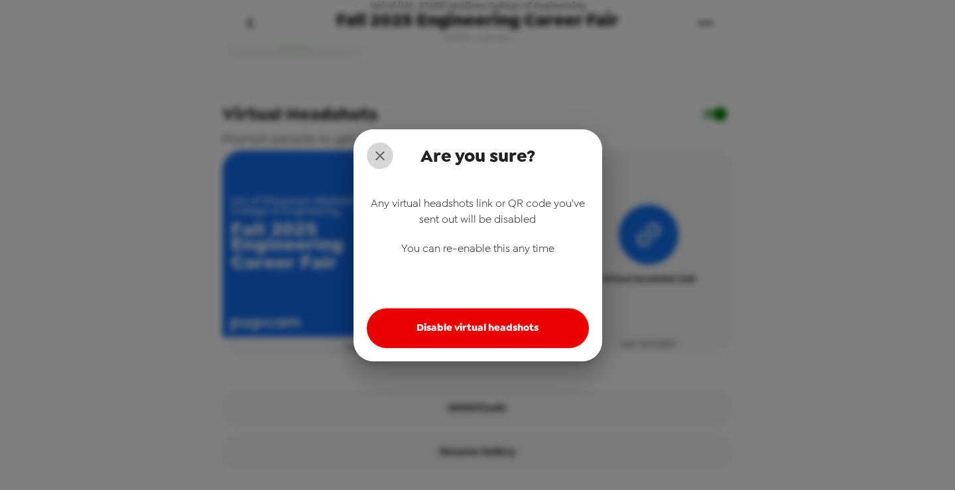
click at [381, 150] on icon "close" at bounding box center [380, 156] width 16 height 16
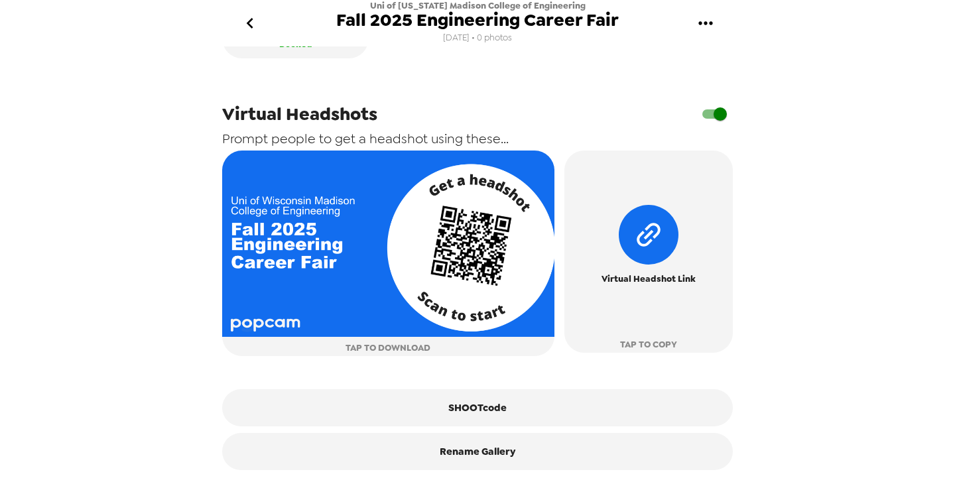
click at [246, 21] on icon "go back" at bounding box center [249, 23] width 21 height 21
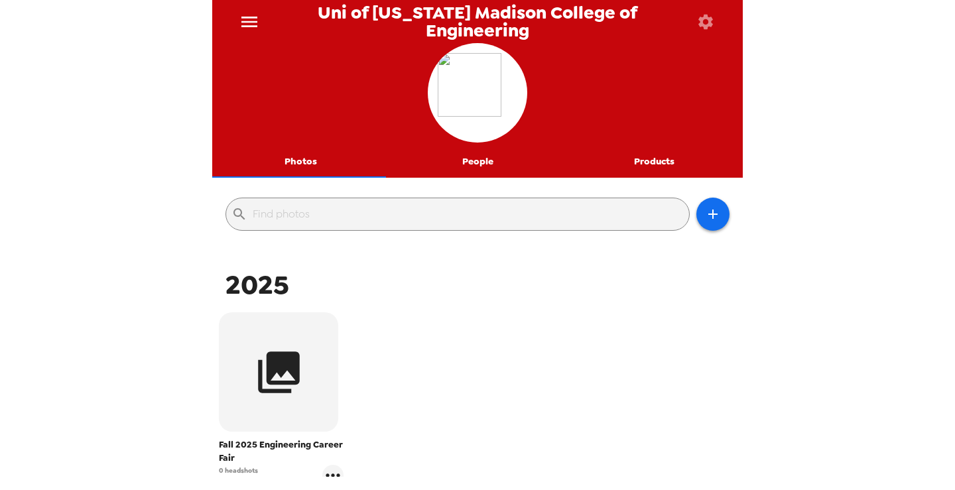
click at [247, 22] on icon "menu" at bounding box center [249, 22] width 16 height 11
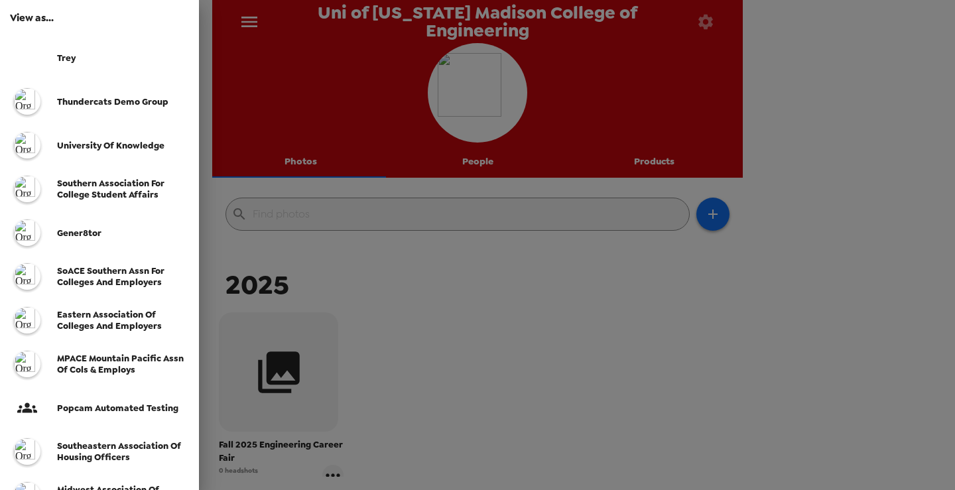
click at [115, 280] on span "SoACE Southern Assn for Colleges and Employers" at bounding box center [110, 276] width 107 height 23
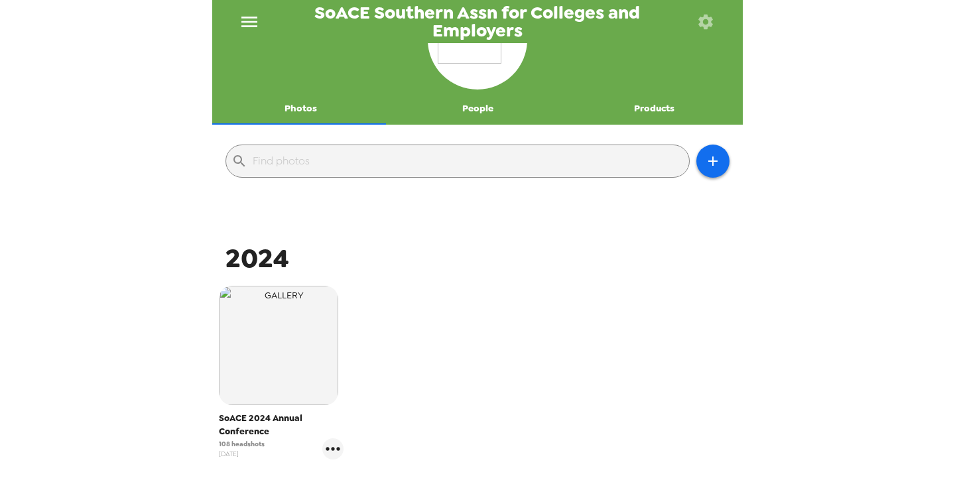
scroll to position [66, 0]
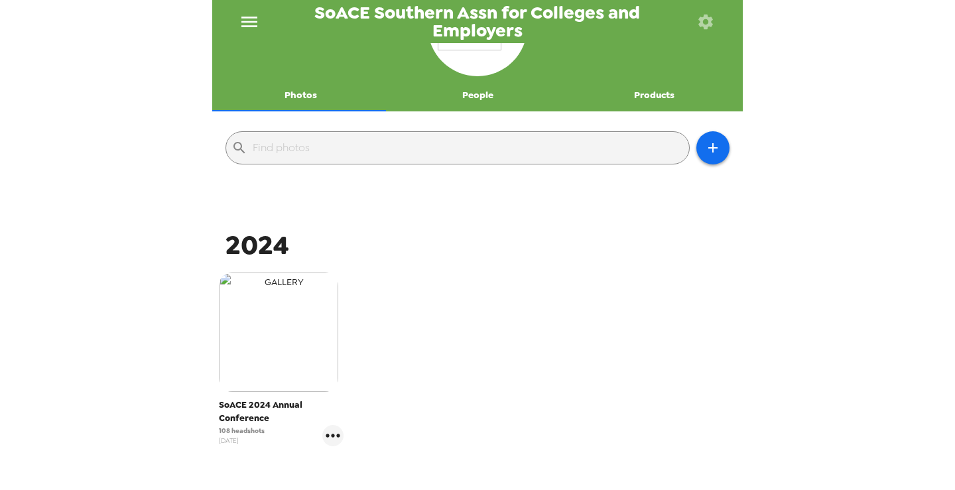
click at [298, 324] on img "button" at bounding box center [278, 331] width 119 height 119
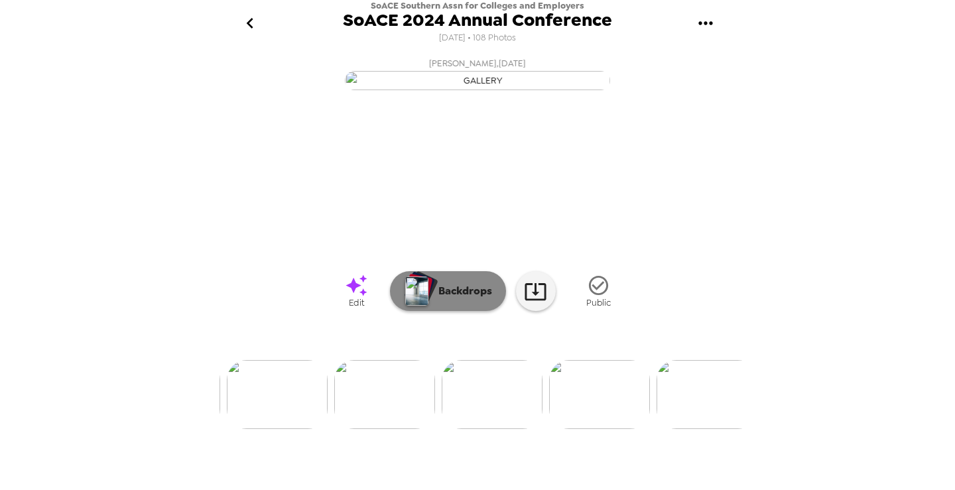
scroll to position [93, 0]
click at [390, 429] on img at bounding box center [384, 394] width 101 height 69
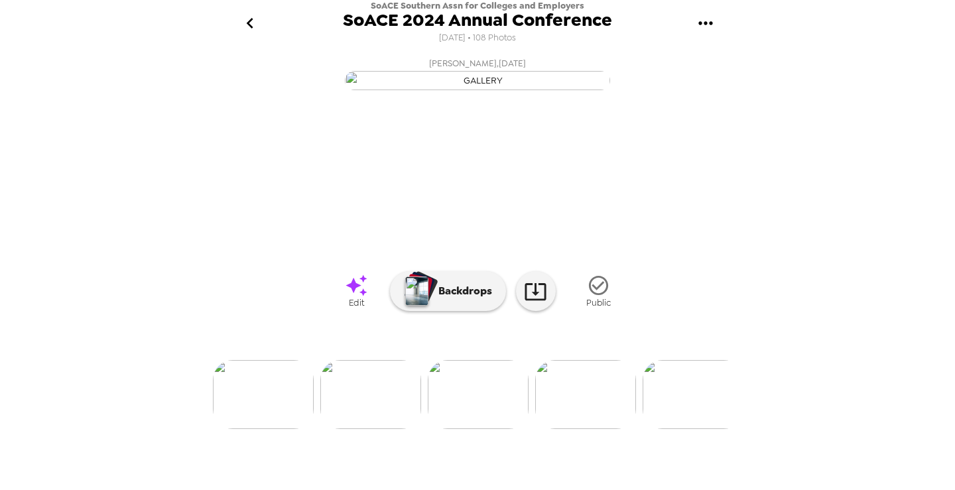
click at [585, 429] on img at bounding box center [585, 394] width 101 height 69
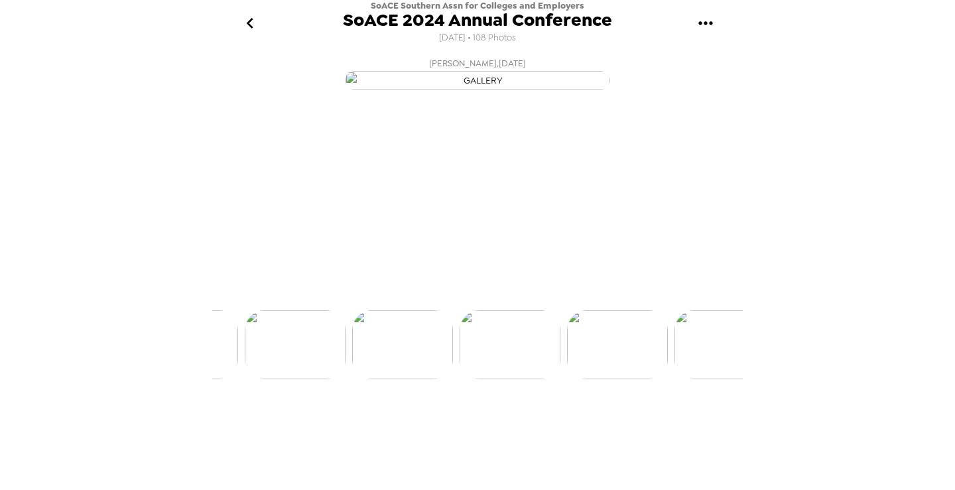
scroll to position [0, 1610]
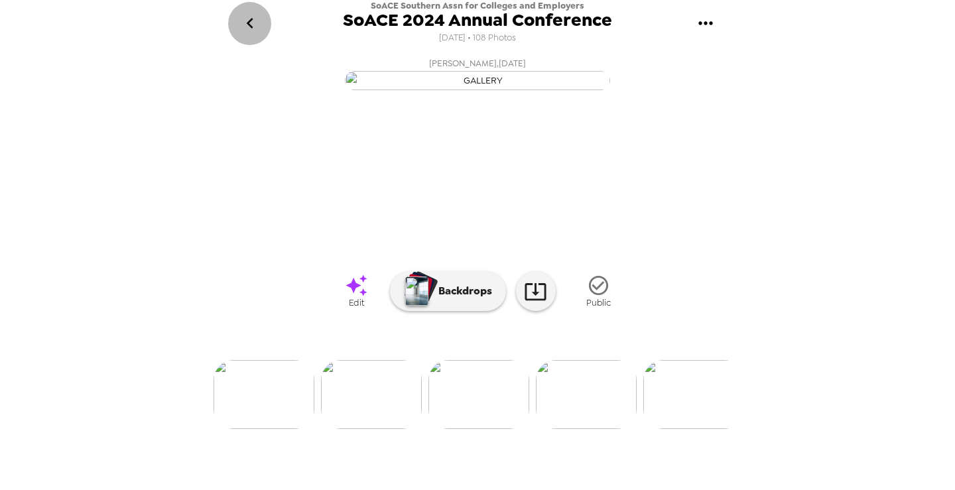
click at [249, 26] on icon "go back" at bounding box center [249, 23] width 7 height 11
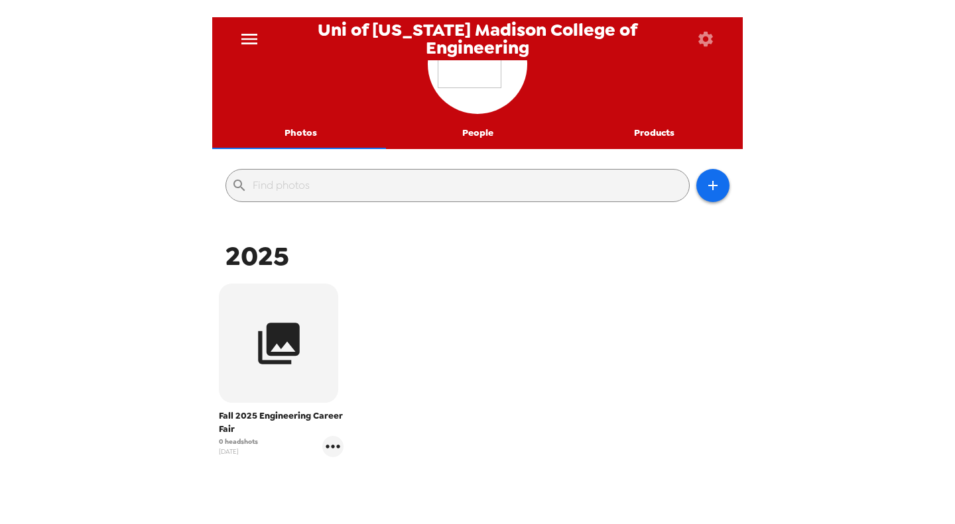
scroll to position [66, 0]
